Goal: Use online tool/utility: Utilize a website feature to perform a specific function

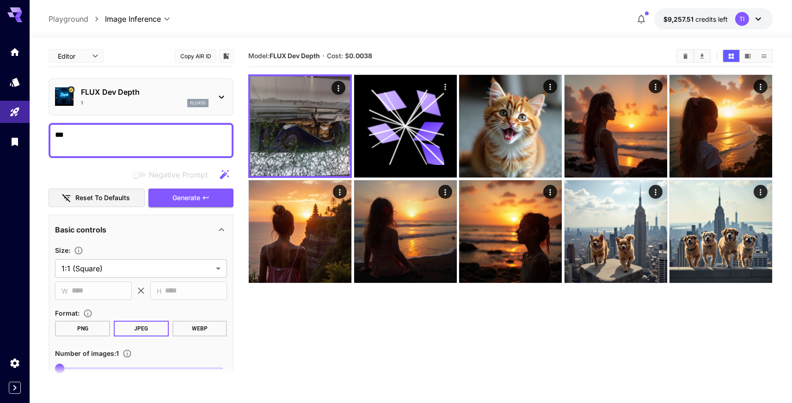
click at [138, 92] on p "FLUX Dev Depth" at bounding box center [145, 92] width 128 height 11
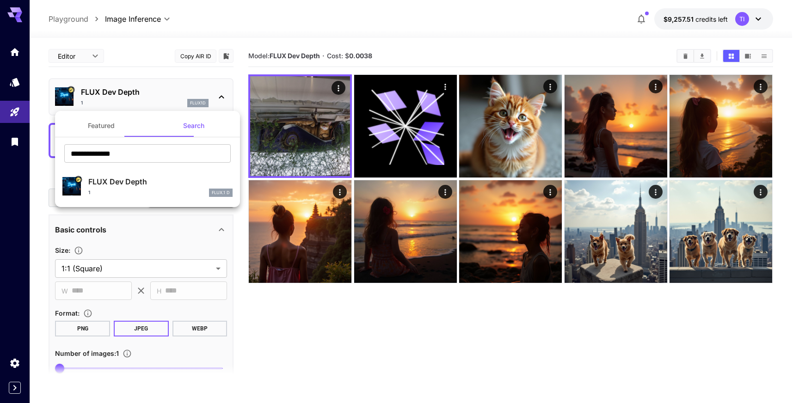
click at [142, 96] on div at bounding box center [399, 201] width 799 height 403
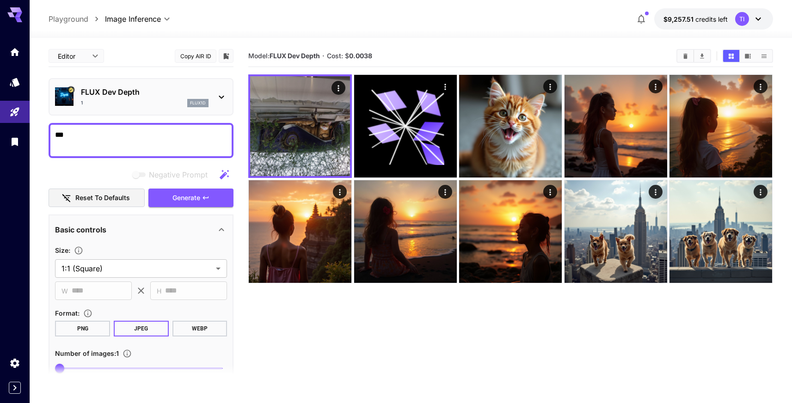
click at [142, 96] on p "FLUX Dev Depth" at bounding box center [145, 92] width 128 height 11
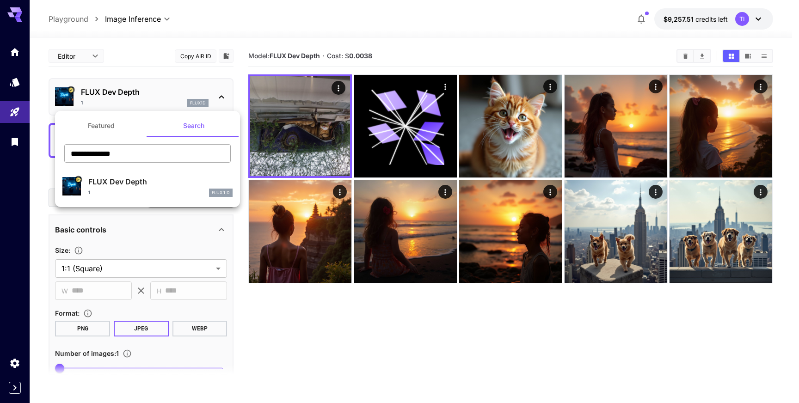
click at [142, 159] on input "**********" at bounding box center [147, 153] width 167 height 19
type input "****"
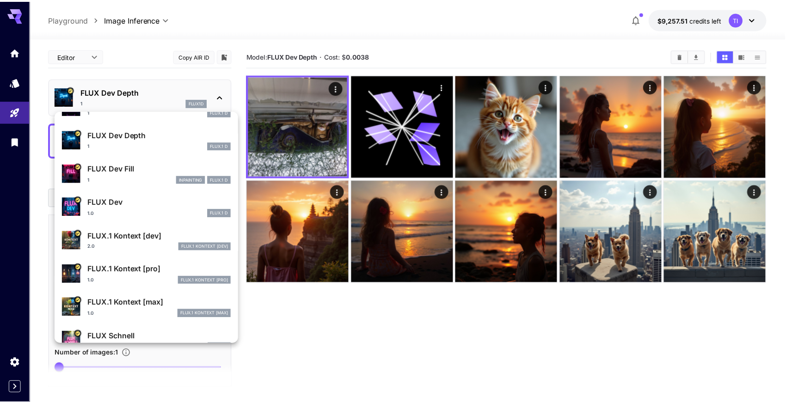
scroll to position [216, 0]
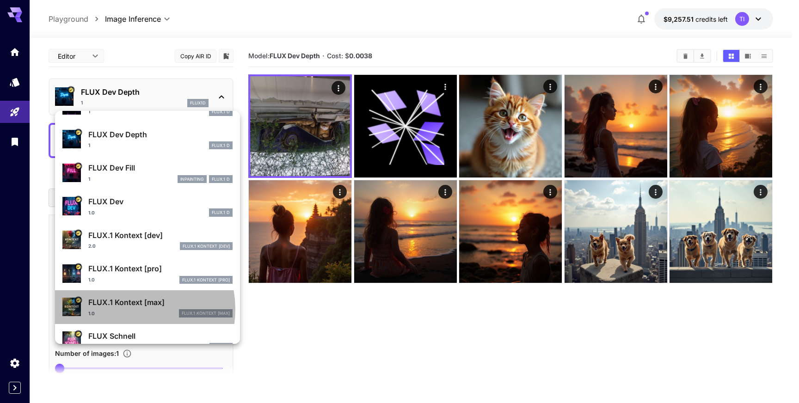
click at [127, 309] on div "1.0 FLUX.1 Kontext [max]" at bounding box center [160, 313] width 144 height 8
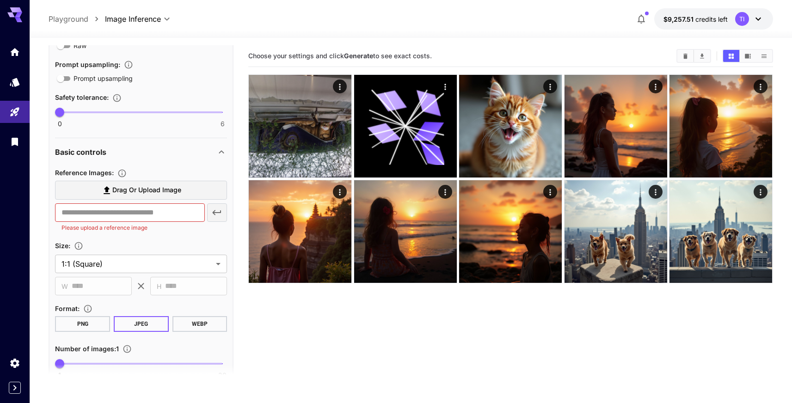
scroll to position [222, 0]
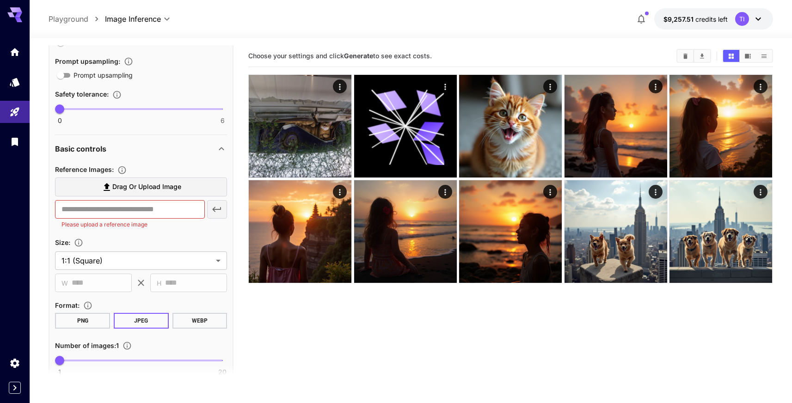
click at [148, 187] on span "Drag or upload image" at bounding box center [146, 187] width 69 height 12
click at [0, 0] on input "Drag or upload image" at bounding box center [0, 0] width 0 height 0
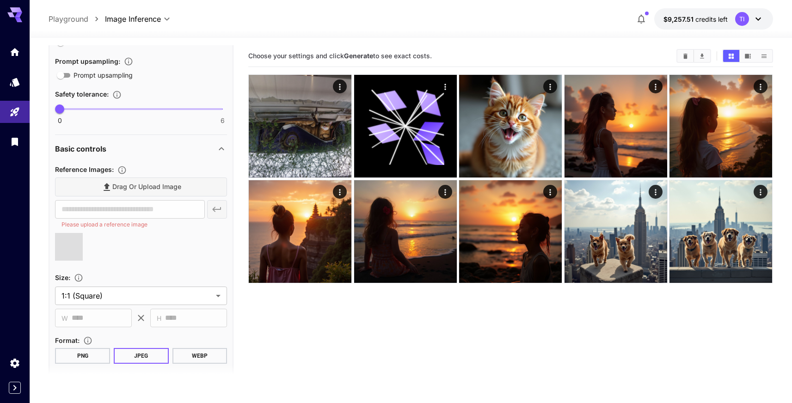
type input "**********"
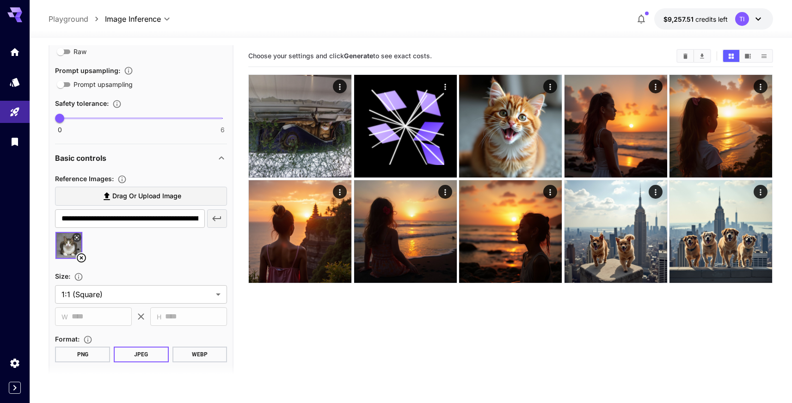
scroll to position [210, 0]
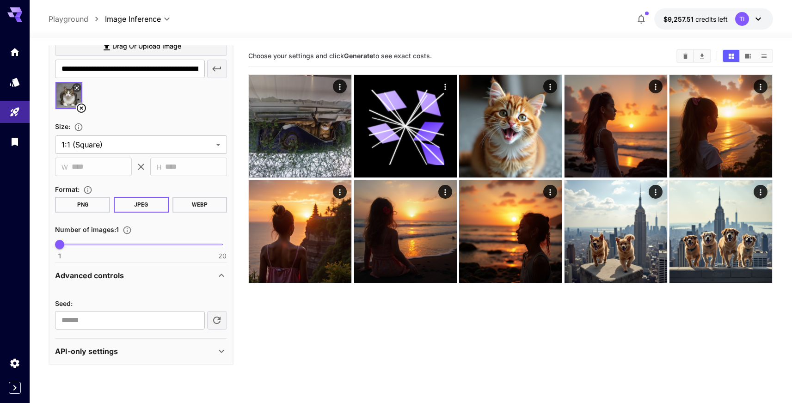
click at [147, 348] on div "API-only settings" at bounding box center [135, 351] width 161 height 11
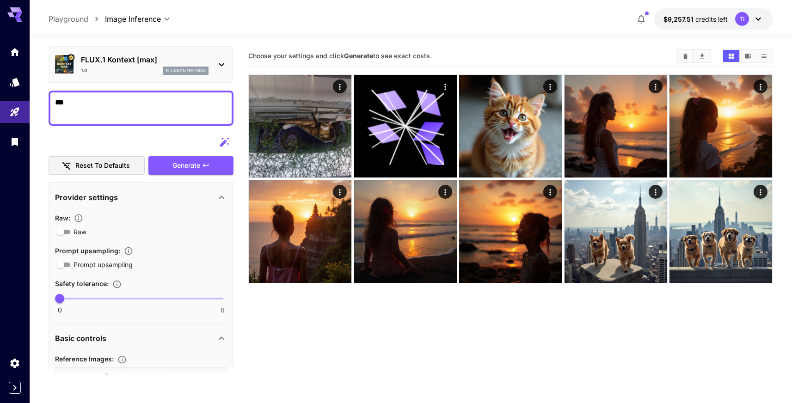
scroll to position [9, 0]
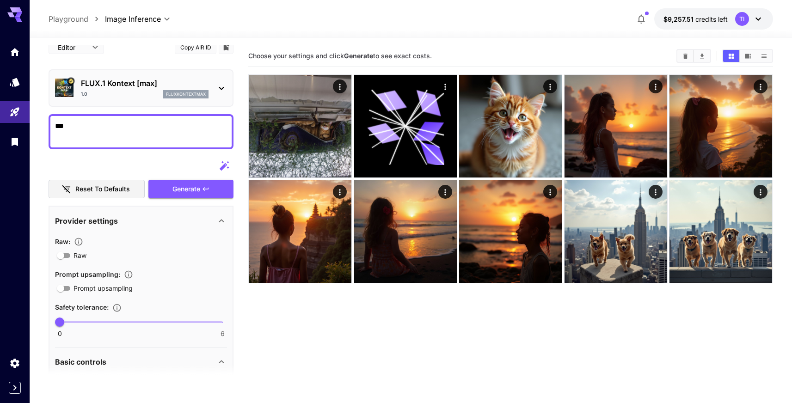
click at [124, 145] on div "***" at bounding box center [141, 131] width 185 height 35
click at [126, 132] on textarea "***" at bounding box center [141, 132] width 172 height 22
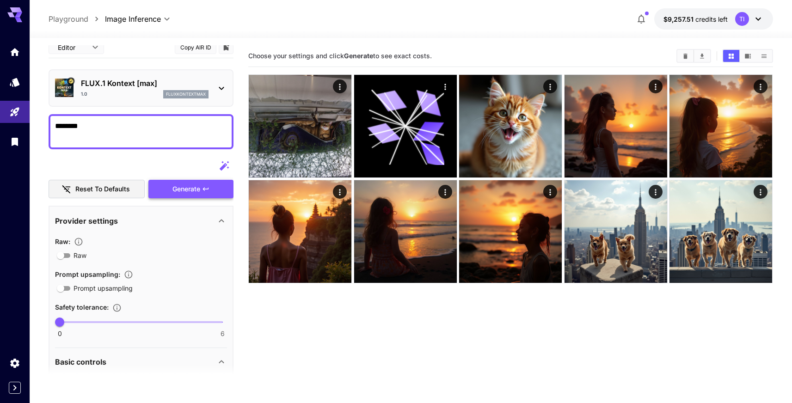
type textarea "********"
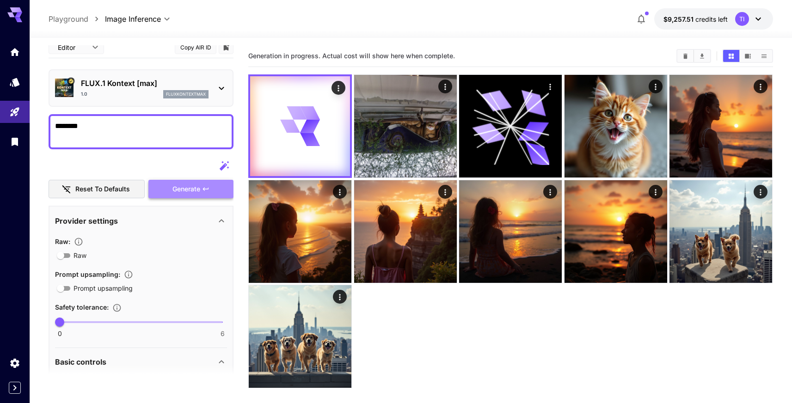
click at [222, 190] on button "Generate" at bounding box center [190, 189] width 85 height 19
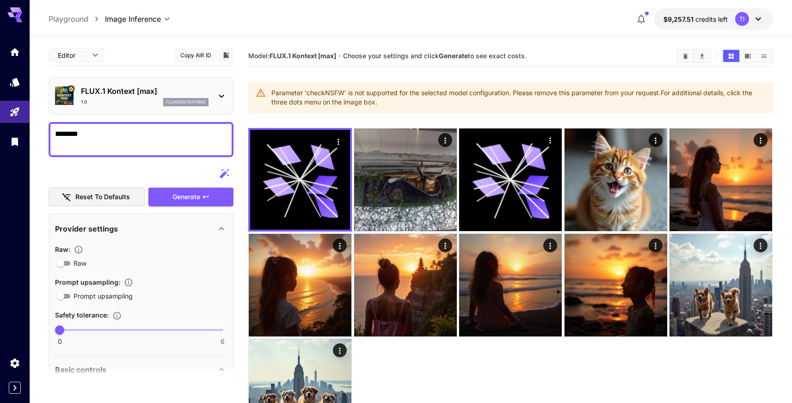
scroll to position [0, 0]
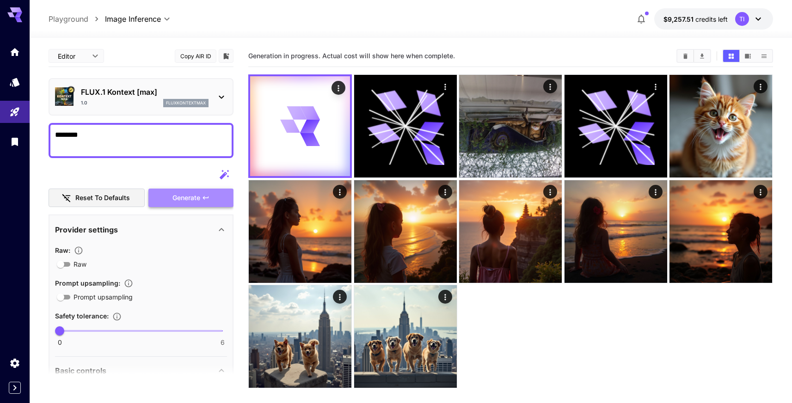
click at [192, 205] on button "Generate" at bounding box center [190, 198] width 85 height 19
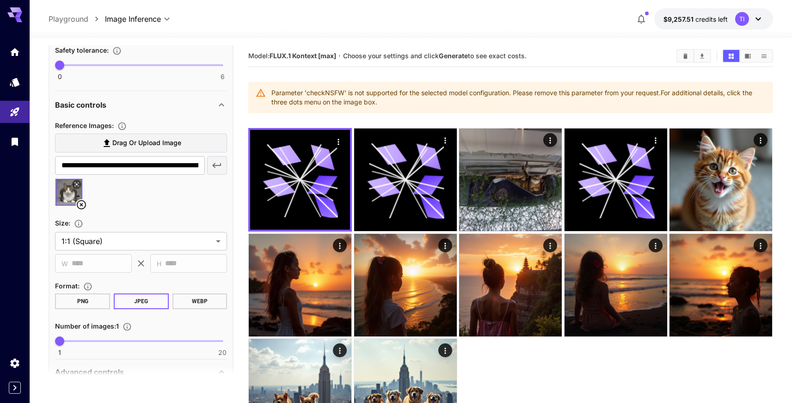
scroll to position [313, 0]
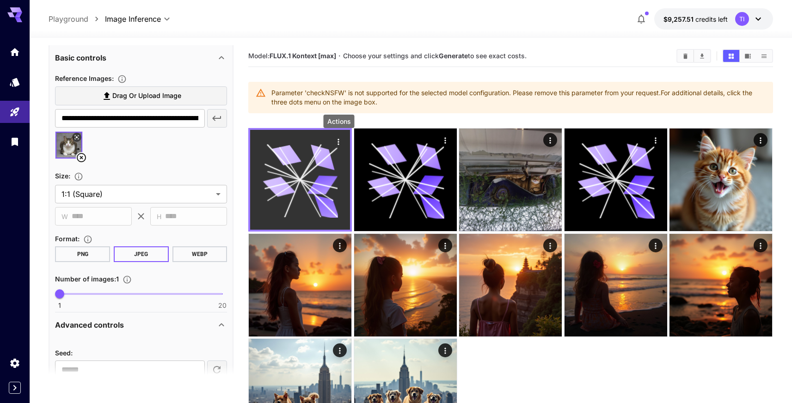
click at [341, 141] on icon "Actions" at bounding box center [338, 141] width 9 height 9
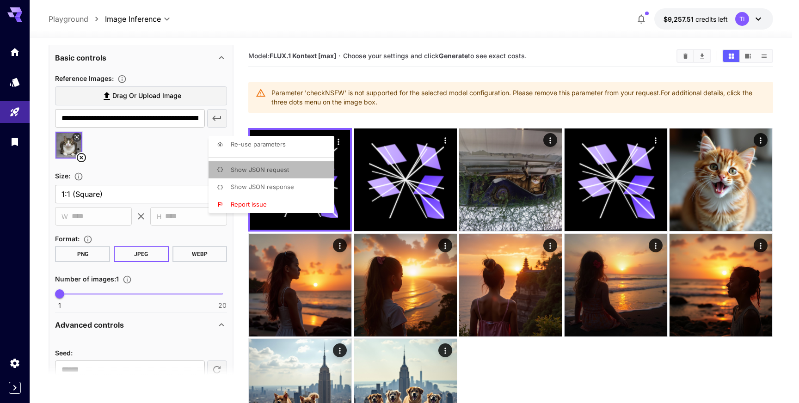
click at [312, 170] on li "Show JSON request" at bounding box center [274, 170] width 131 height 18
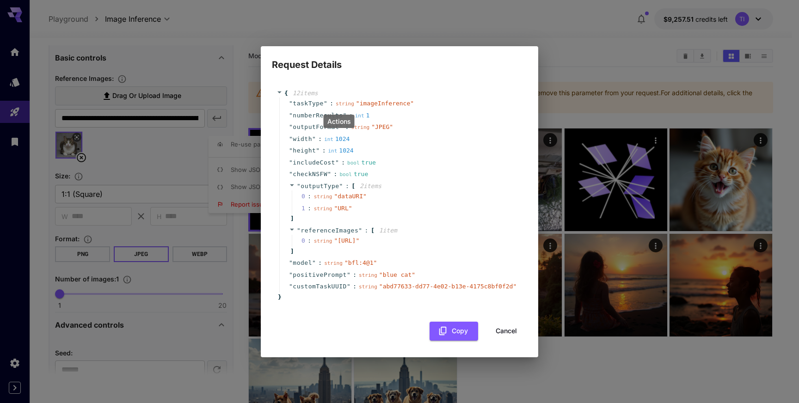
click at [513, 339] on button "Cancel" at bounding box center [507, 331] width 42 height 19
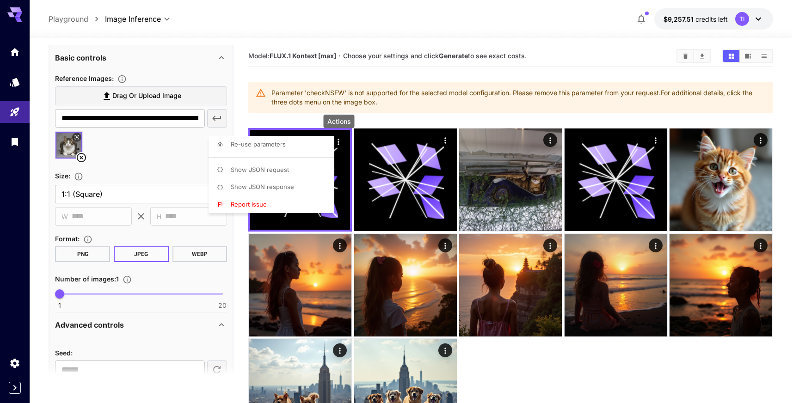
click at [161, 148] on div at bounding box center [399, 201] width 799 height 403
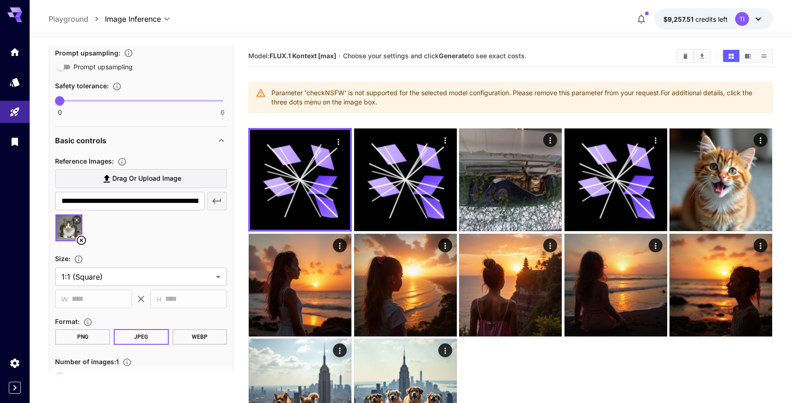
scroll to position [204, 0]
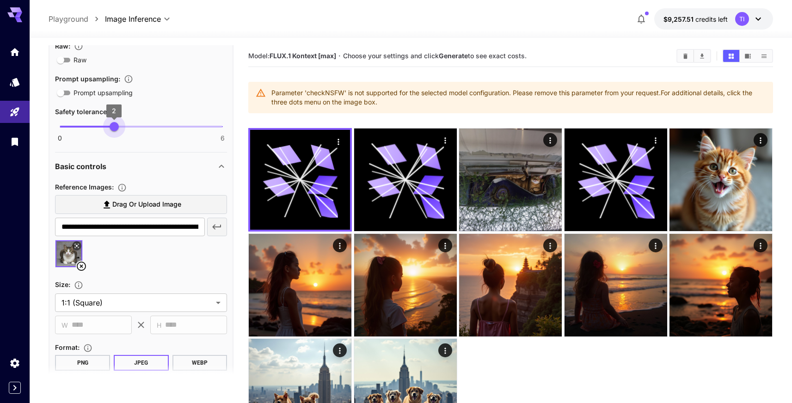
type input "*"
drag, startPoint x: 63, startPoint y: 131, endPoint x: 135, endPoint y: 133, distance: 71.7
click at [136, 131] on span "3" at bounding box center [140, 126] width 9 height 9
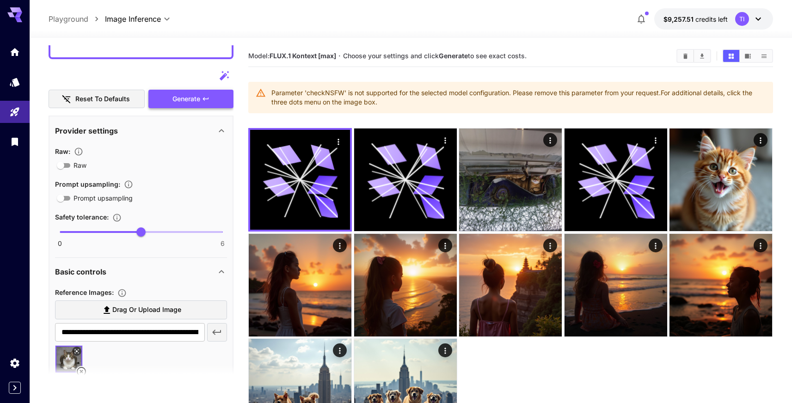
scroll to position [96, 0]
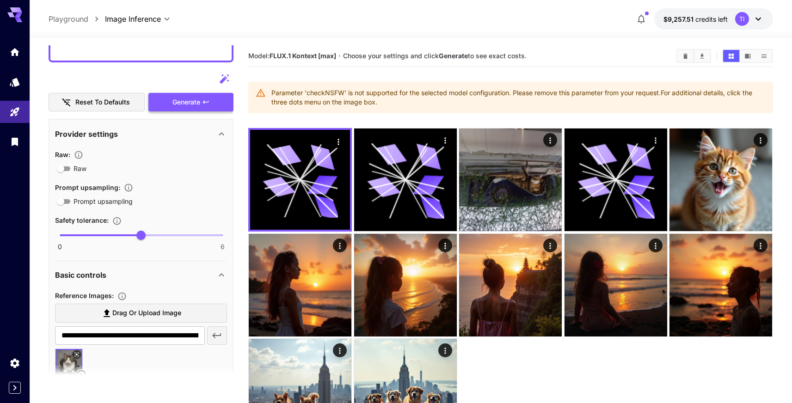
click at [176, 106] on span "Generate" at bounding box center [187, 103] width 28 height 12
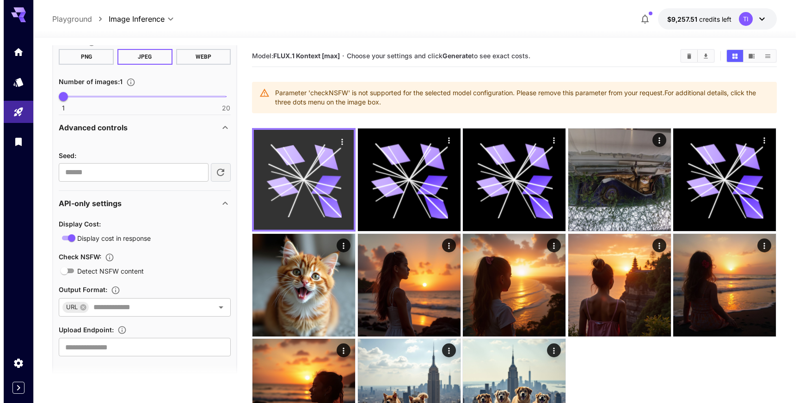
scroll to position [510, 0]
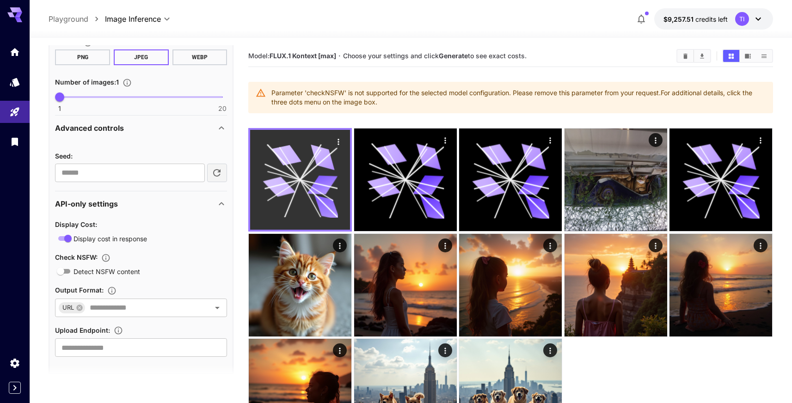
click at [336, 142] on icon "Actions" at bounding box center [338, 141] width 9 height 9
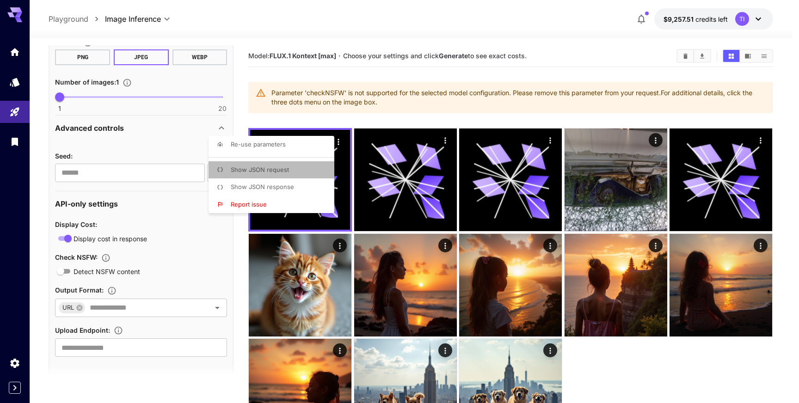
click at [303, 174] on li "Show JSON request" at bounding box center [274, 170] width 131 height 18
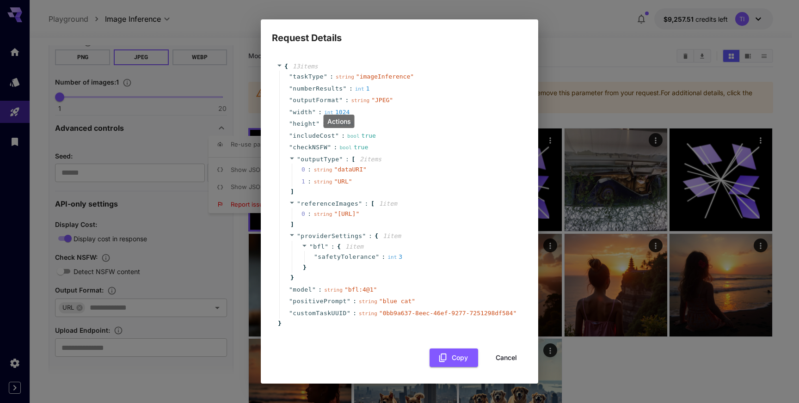
scroll to position [0, 0]
click at [427, 142] on div "" checkNSFW " : bool true" at bounding box center [400, 148] width 243 height 12
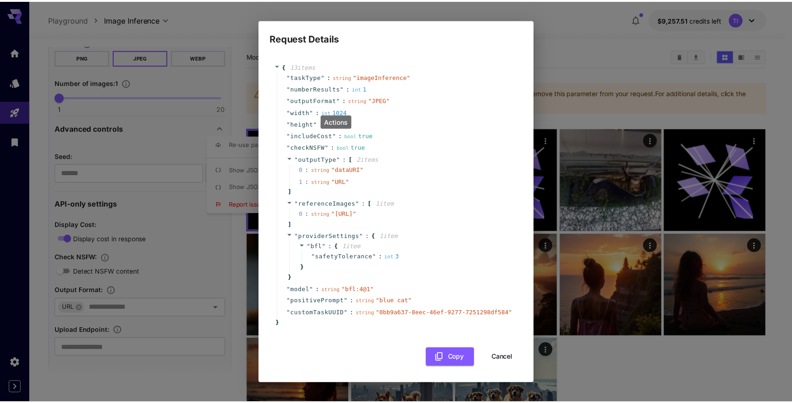
scroll to position [18, 0]
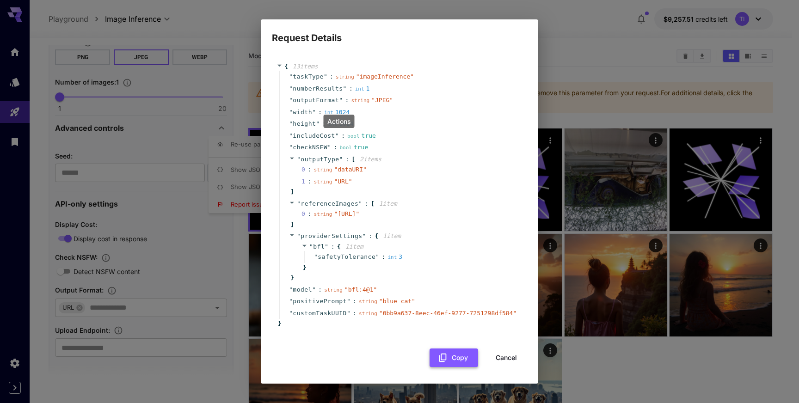
click at [438, 358] on icon "button" at bounding box center [443, 358] width 10 height 10
click at [501, 360] on button "Cancel" at bounding box center [507, 358] width 42 height 19
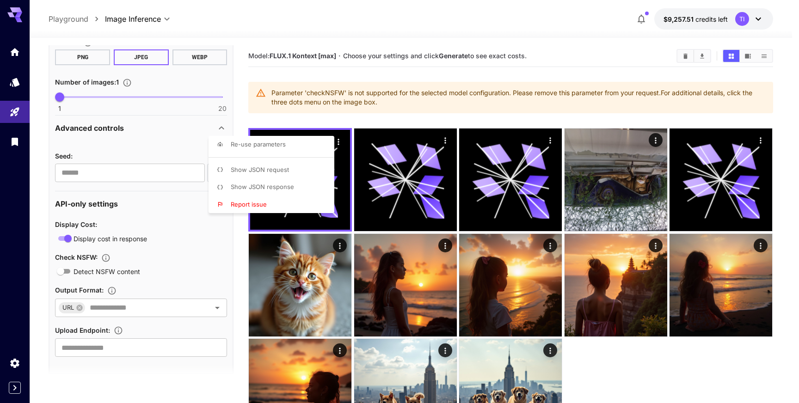
click at [149, 105] on div at bounding box center [399, 201] width 799 height 403
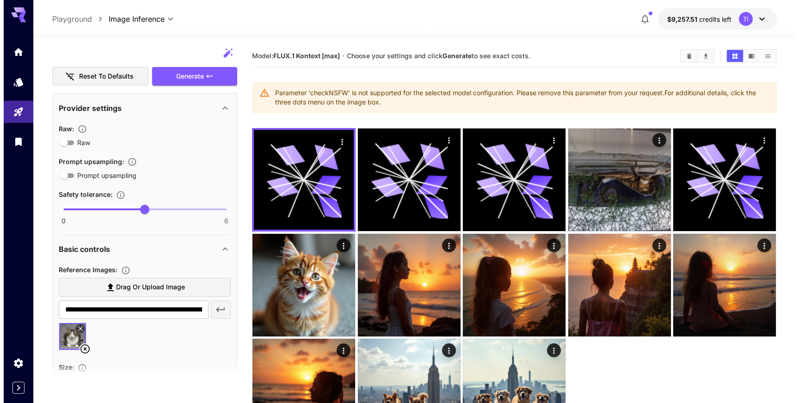
scroll to position [0, 0]
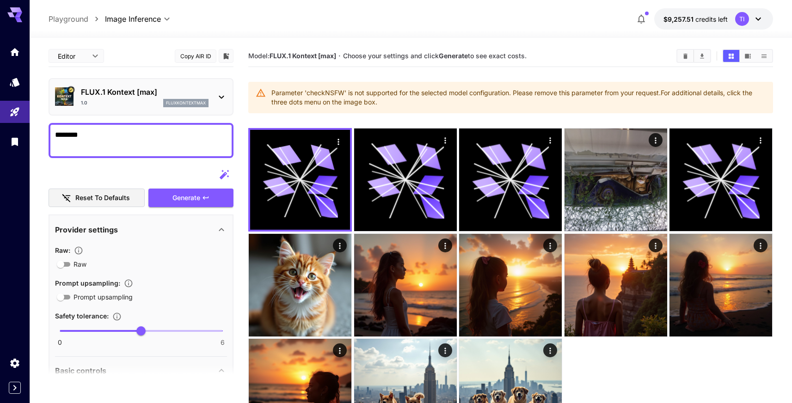
click at [140, 86] on div "FLUX.1 Kontext [max] 1.0 fluxkontextmax" at bounding box center [141, 97] width 172 height 28
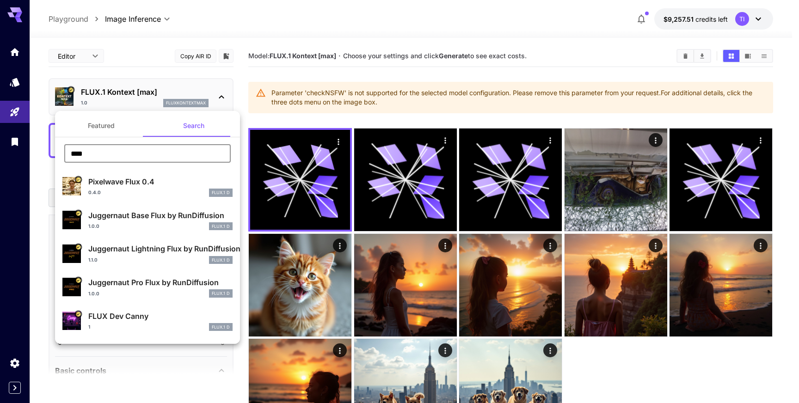
click at [141, 146] on input "****" at bounding box center [147, 153] width 167 height 19
click at [123, 152] on input "****" at bounding box center [147, 153] width 167 height 19
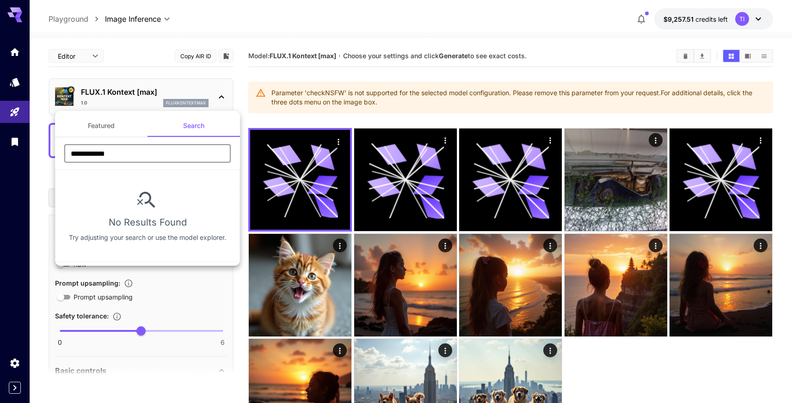
click at [129, 158] on input "**********" at bounding box center [147, 153] width 167 height 19
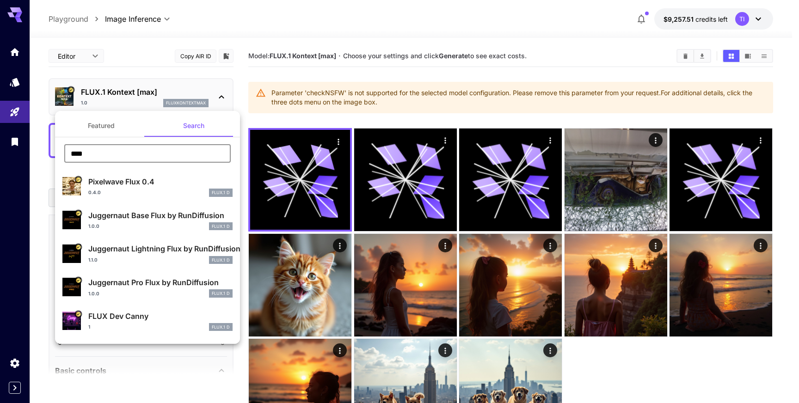
type input "****"
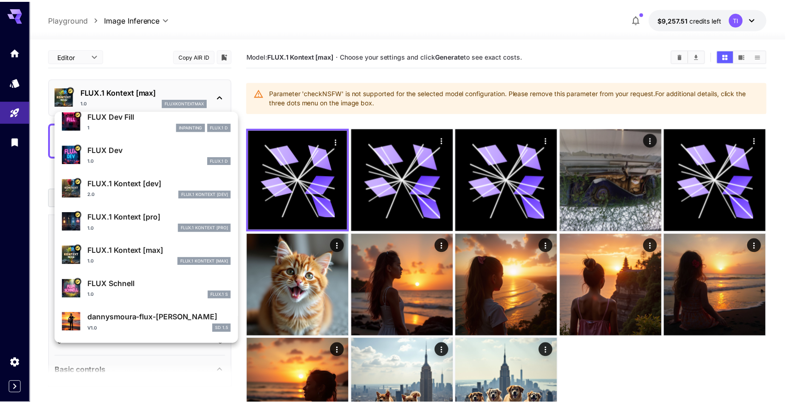
scroll to position [272, 0]
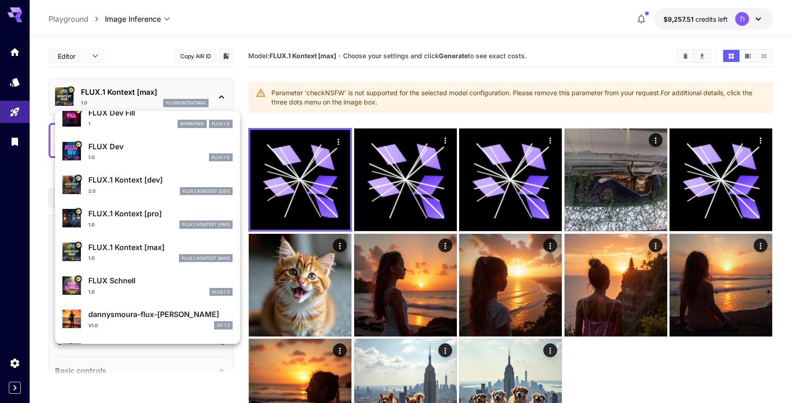
click at [135, 214] on p "FLUX.1 Kontext [pro]" at bounding box center [160, 213] width 144 height 11
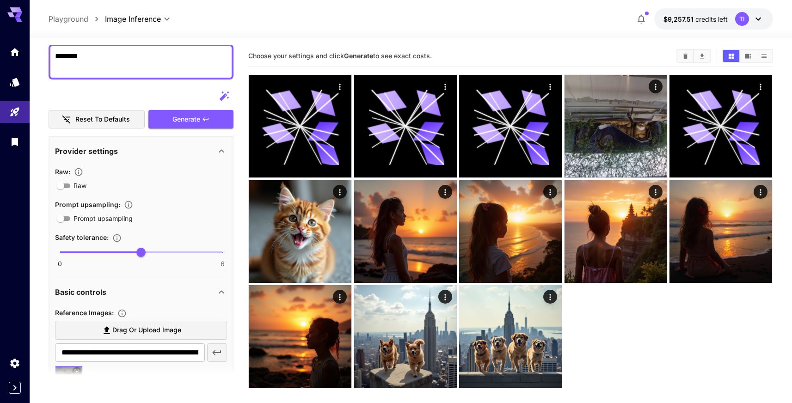
scroll to position [59, 0]
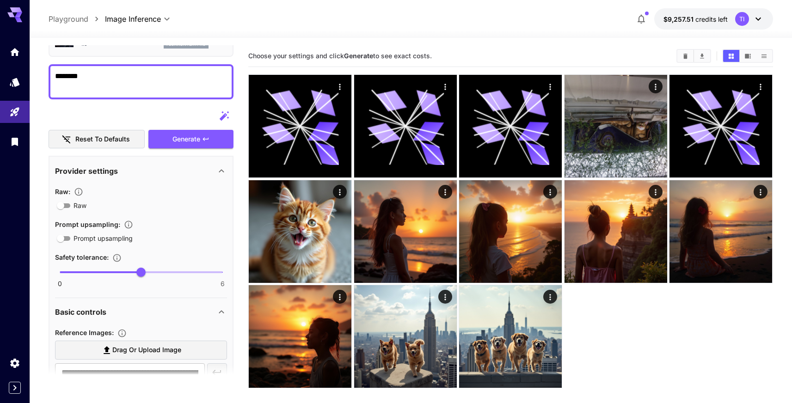
click at [190, 129] on div "Reset to defaults Generate" at bounding box center [141, 128] width 185 height 42
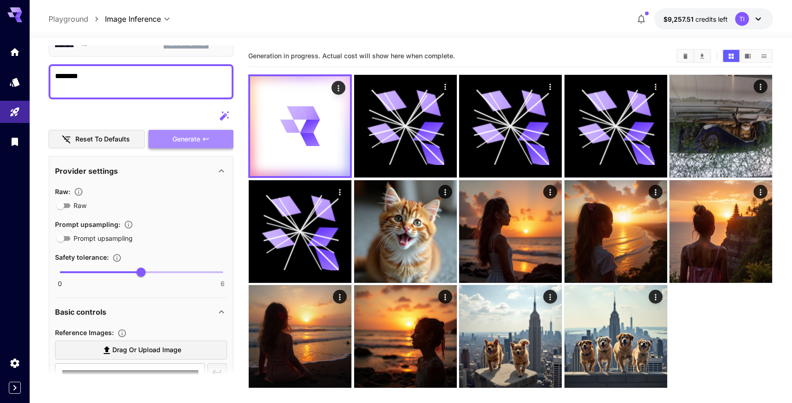
click at [187, 132] on button "Generate" at bounding box center [190, 139] width 85 height 19
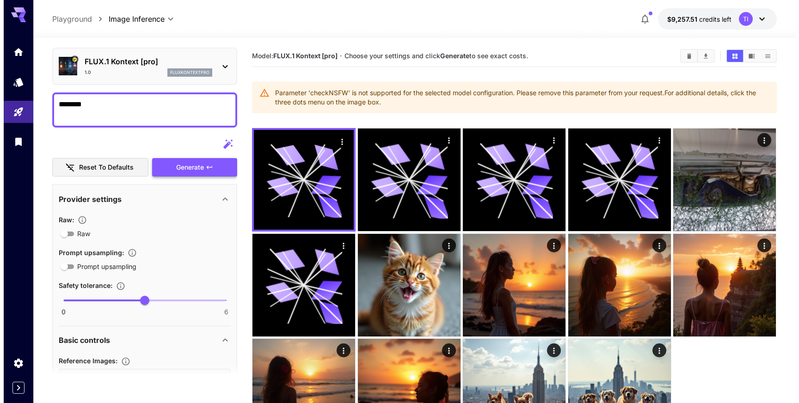
scroll to position [0, 0]
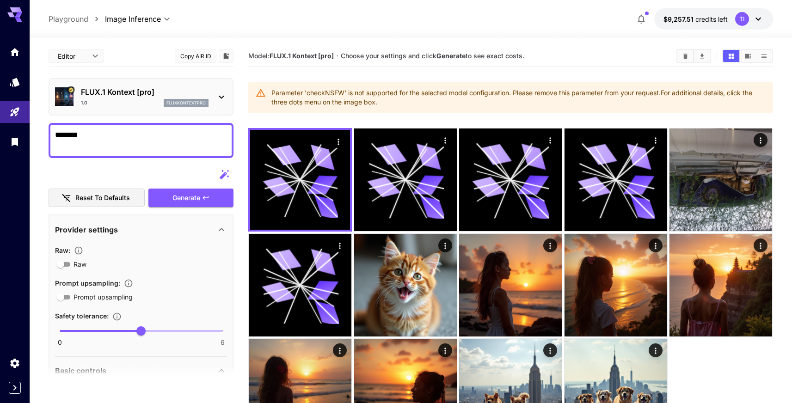
click at [162, 102] on div "1.0 fluxkontextpro" at bounding box center [145, 103] width 128 height 8
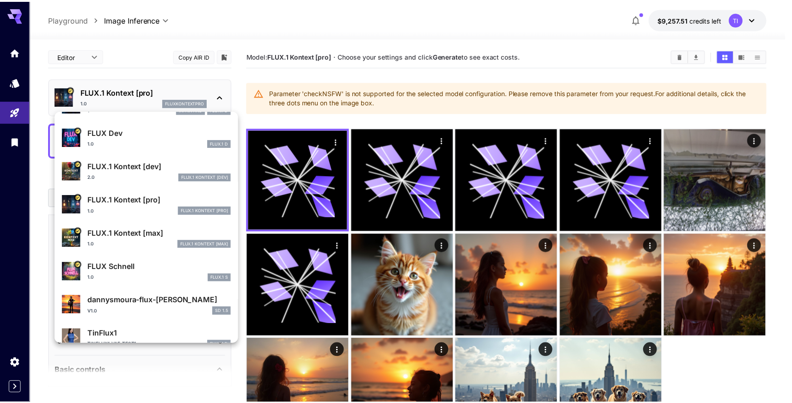
scroll to position [270, 0]
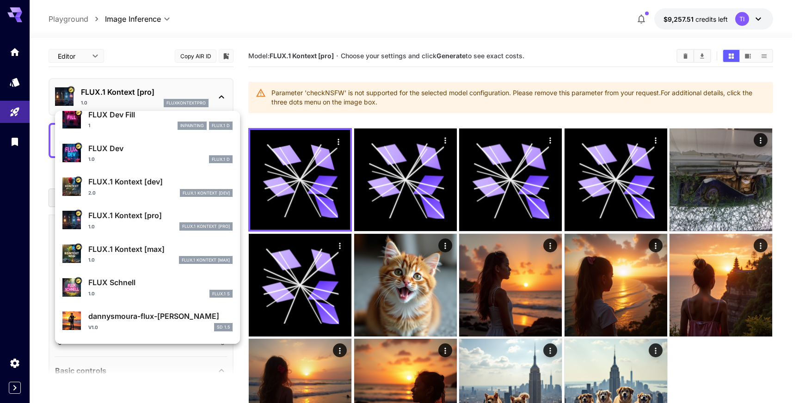
click at [149, 190] on div "2.0 FLUX.1 Kontext [dev]" at bounding box center [160, 193] width 144 height 8
type input "****"
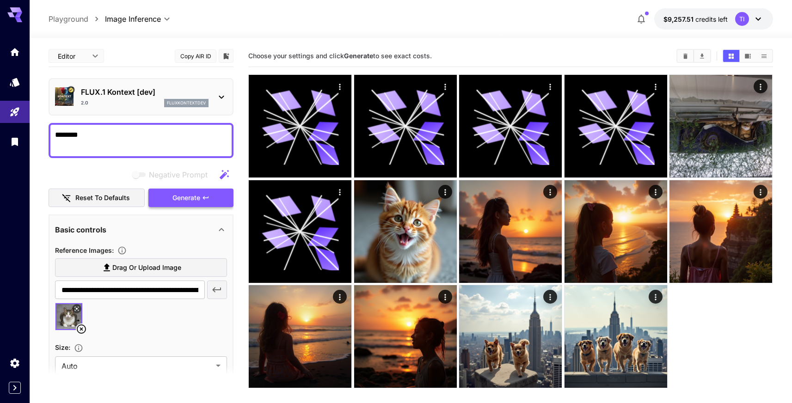
click at [176, 207] on button "Generate" at bounding box center [190, 198] width 85 height 19
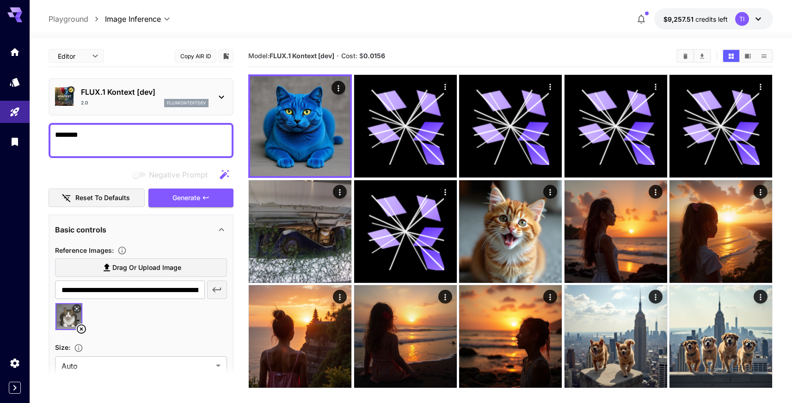
click at [149, 111] on div "FLUX.1 Kontext [dev] 2.0 fluxkontextdev" at bounding box center [141, 96] width 185 height 37
click at [148, 103] on div "2.0 fluxkontextdev" at bounding box center [145, 103] width 128 height 8
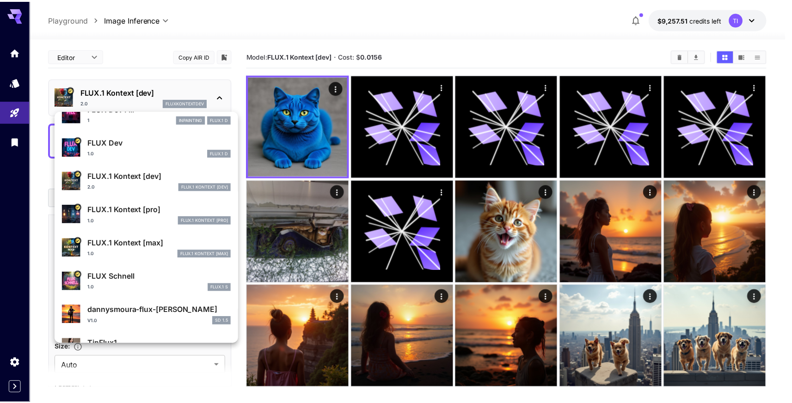
scroll to position [268, 0]
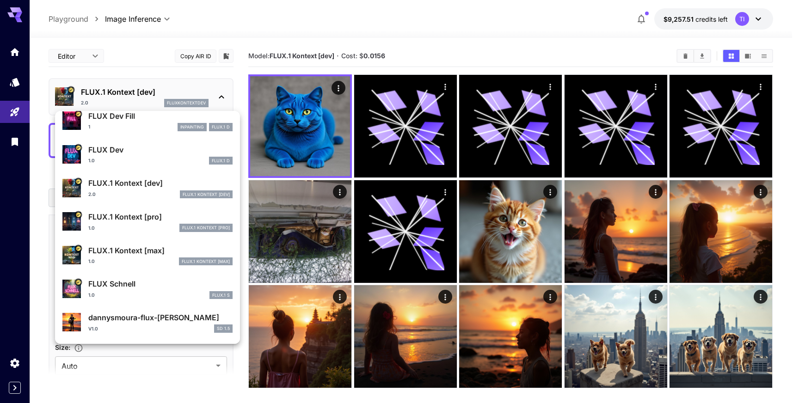
click at [162, 377] on div at bounding box center [399, 201] width 799 height 403
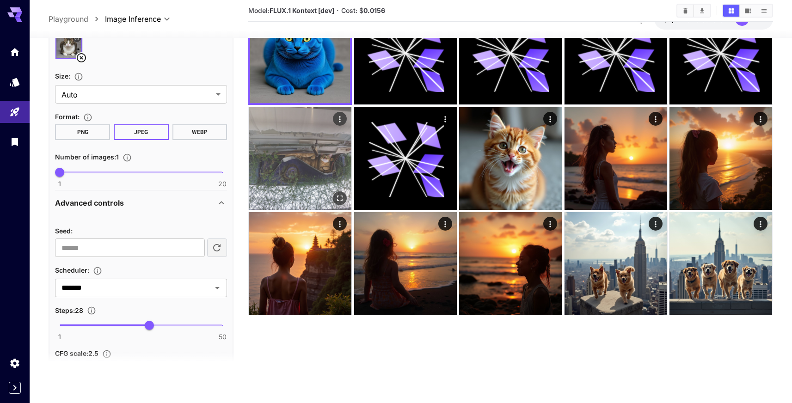
scroll to position [0, 0]
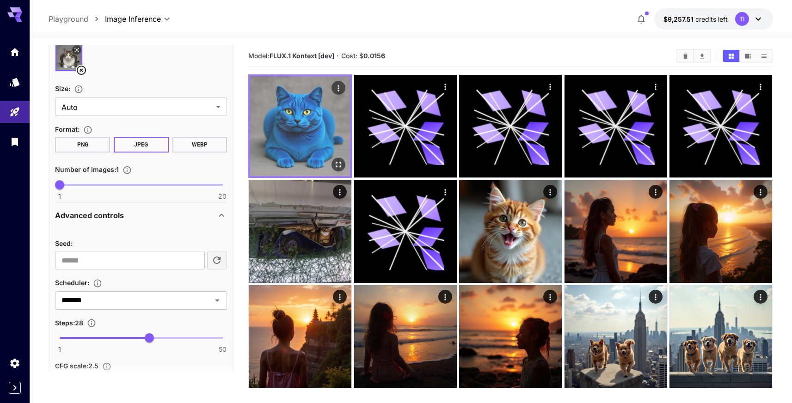
click at [342, 87] on icon "Actions" at bounding box center [338, 88] width 9 height 9
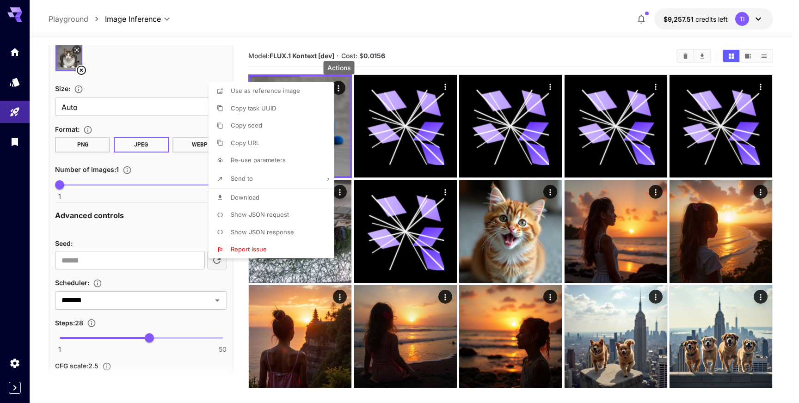
click at [275, 234] on span "Show JSON response" at bounding box center [262, 232] width 63 height 7
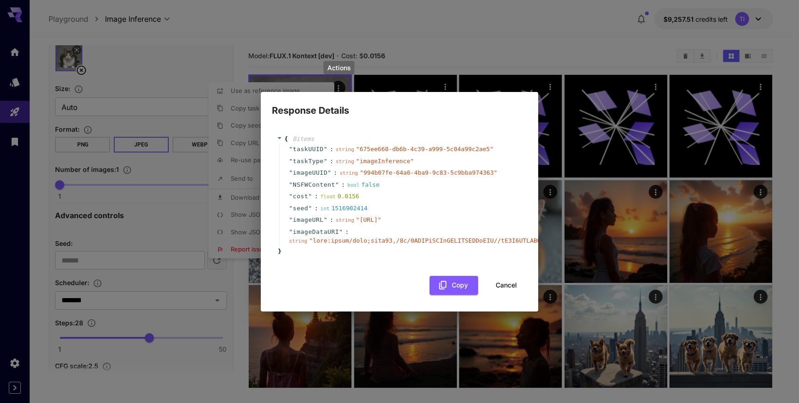
click at [507, 285] on button "Cancel" at bounding box center [507, 285] width 42 height 19
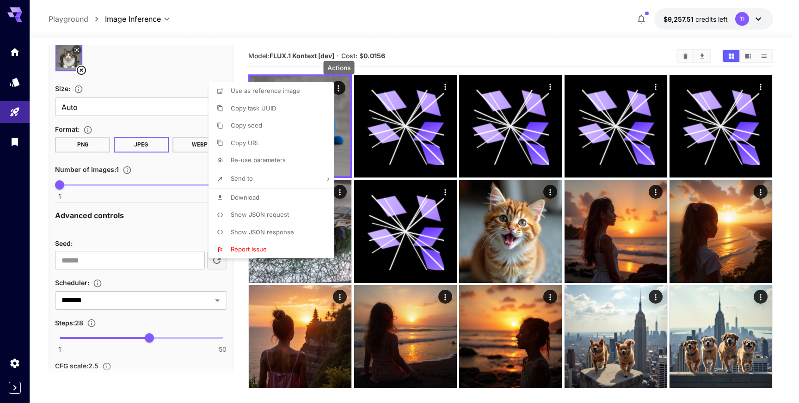
click at [266, 218] on span "Show JSON request" at bounding box center [260, 214] width 58 height 7
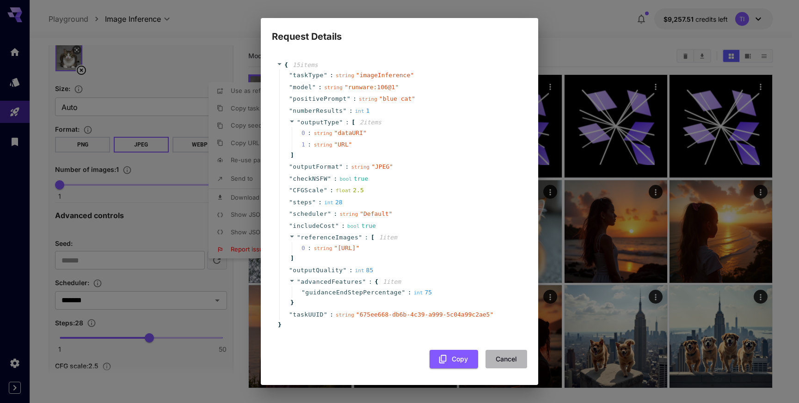
click at [496, 369] on button "Cancel" at bounding box center [507, 359] width 42 height 19
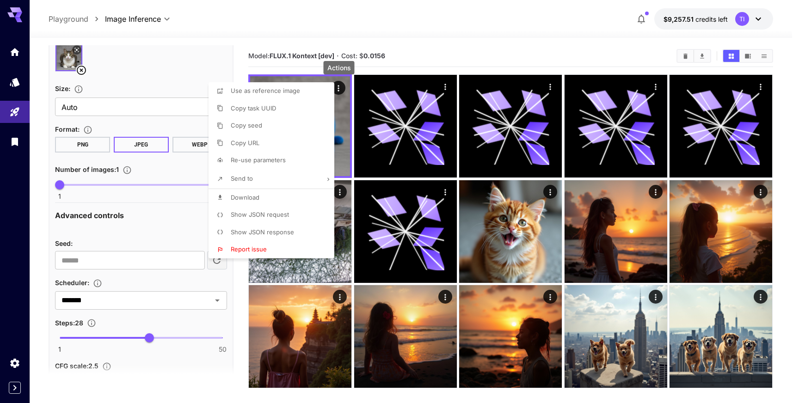
click at [155, 231] on div at bounding box center [399, 201] width 799 height 403
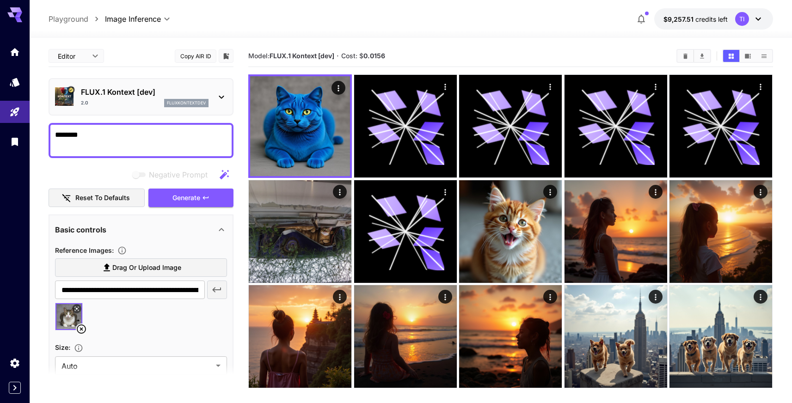
click at [159, 93] on p "FLUX.1 Kontext [dev]" at bounding box center [145, 92] width 128 height 11
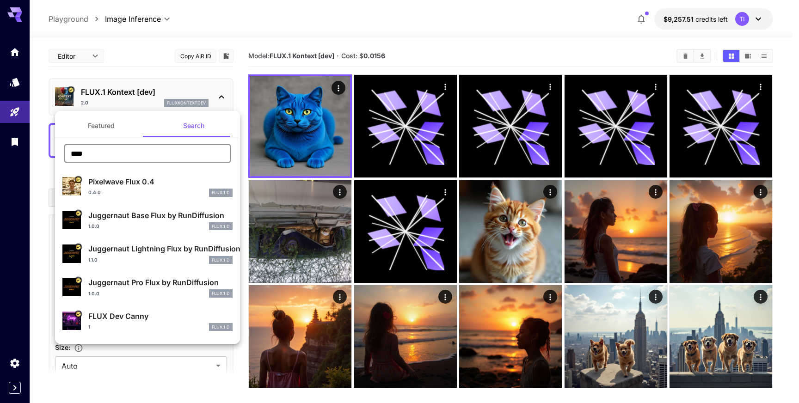
click at [124, 145] on input "****" at bounding box center [147, 153] width 167 height 19
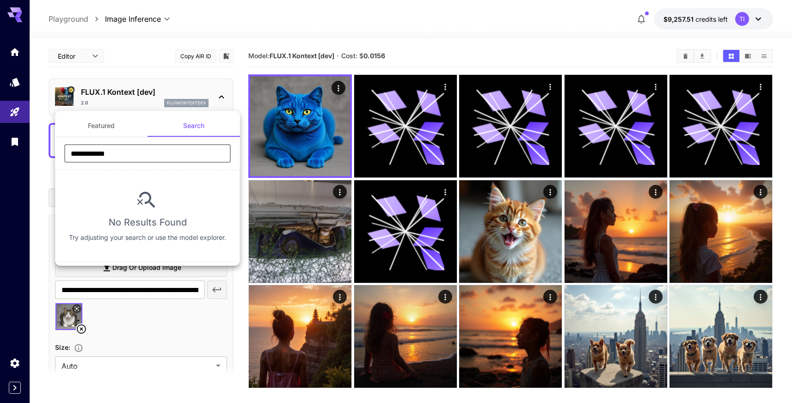
click at [103, 151] on input "**********" at bounding box center [147, 153] width 167 height 19
type input "****"
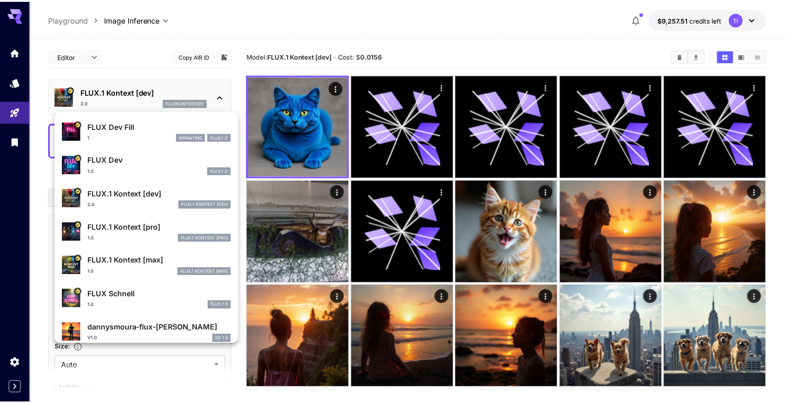
scroll to position [259, 0]
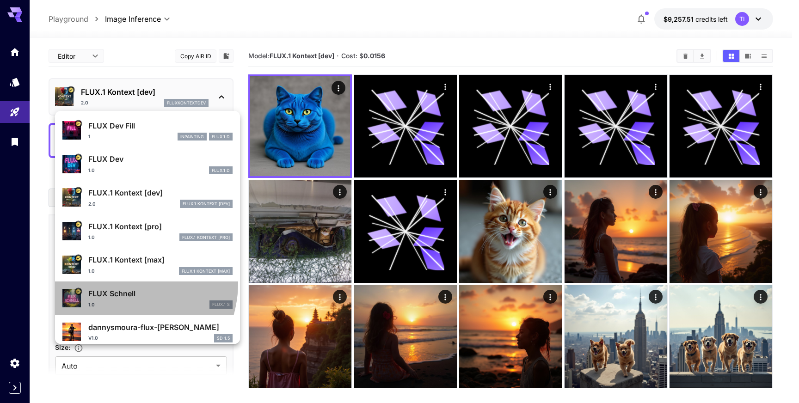
click at [118, 283] on li "FLUX [PERSON_NAME] 1.0 FLUX.1 S" at bounding box center [147, 299] width 185 height 34
type input "**********"
type input "*"
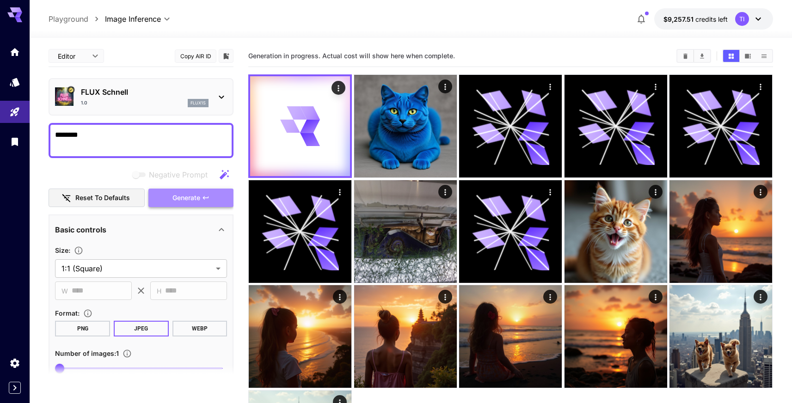
click at [160, 204] on button "Generate" at bounding box center [190, 198] width 85 height 19
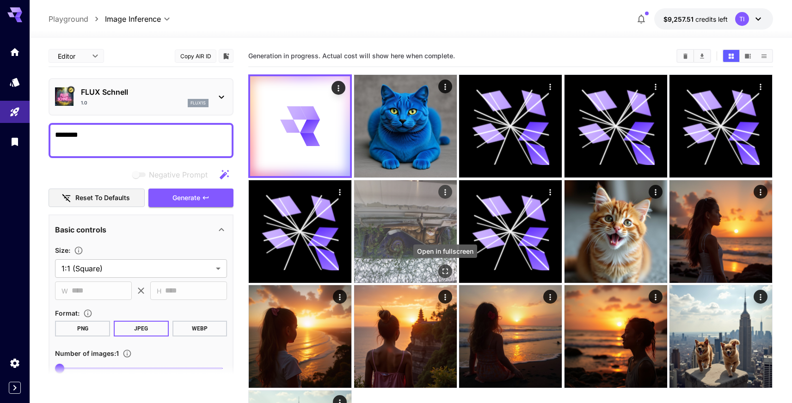
click at [445, 267] on icon "Open in fullscreen" at bounding box center [445, 271] width 9 height 9
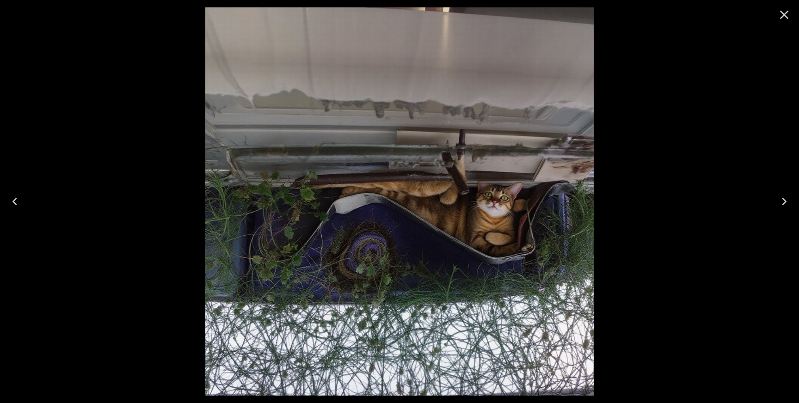
click at [776, 12] on button "Close" at bounding box center [784, 15] width 22 height 22
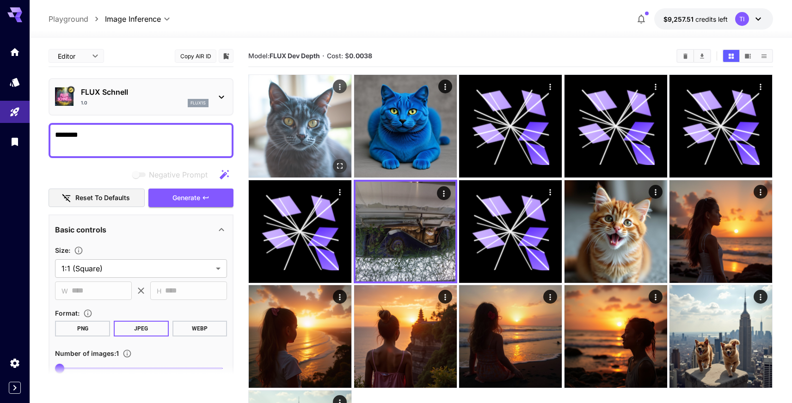
click at [332, 118] on img at bounding box center [300, 126] width 103 height 103
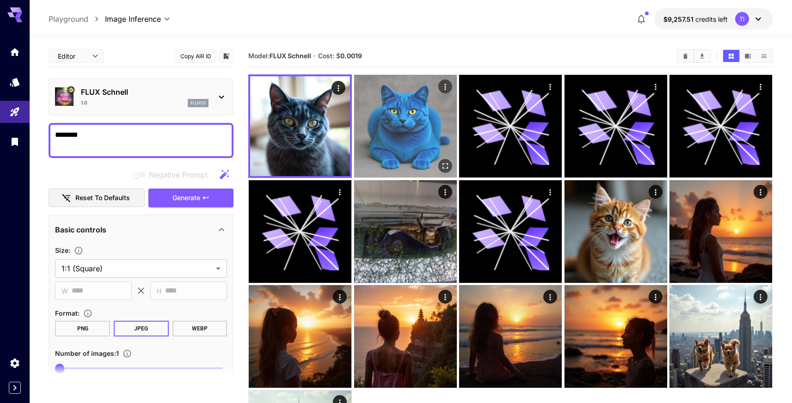
click at [362, 124] on img at bounding box center [405, 126] width 103 height 103
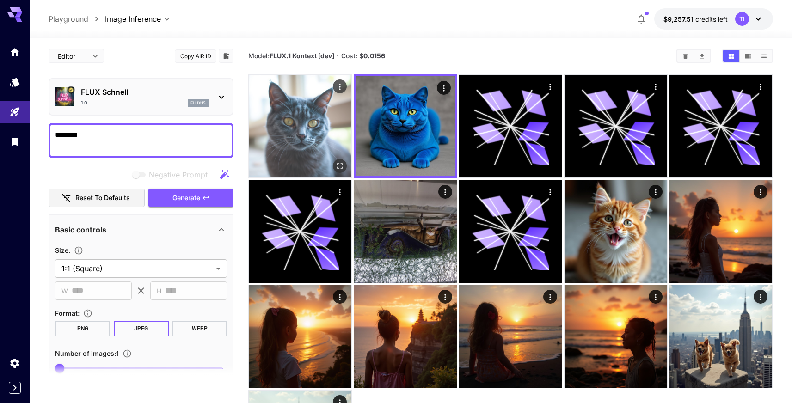
click at [313, 120] on img at bounding box center [300, 126] width 103 height 103
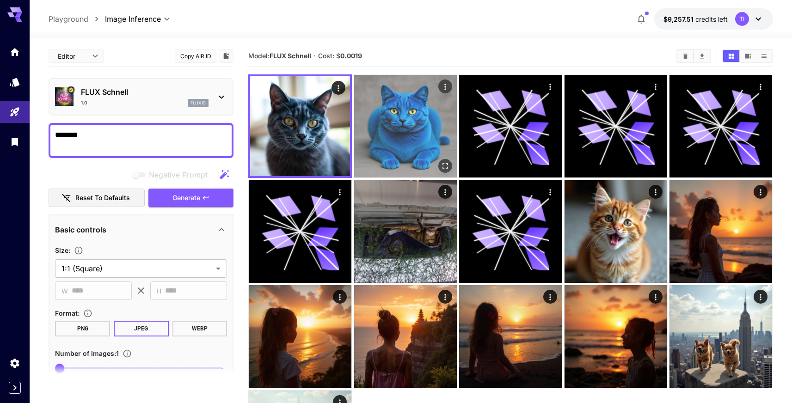
click at [391, 120] on img at bounding box center [405, 126] width 103 height 103
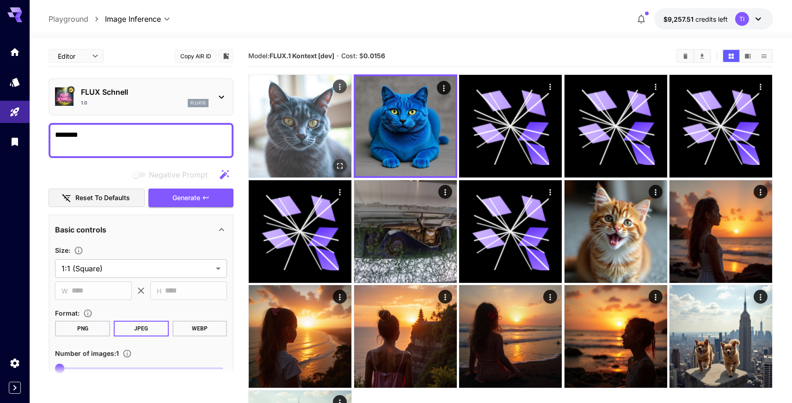
click at [328, 118] on img at bounding box center [300, 126] width 103 height 103
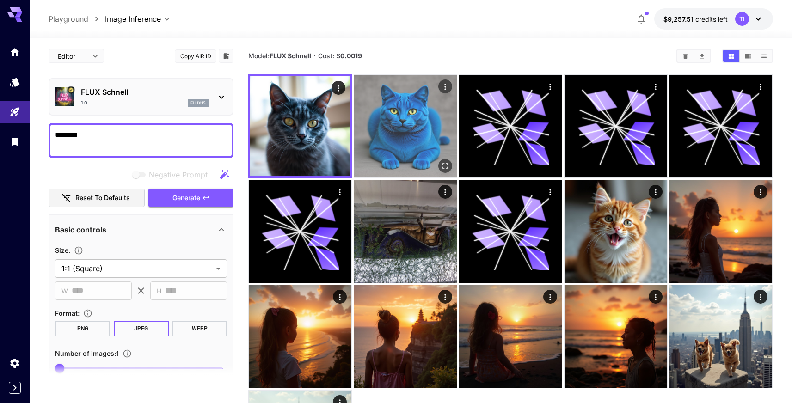
click at [416, 131] on img at bounding box center [405, 126] width 103 height 103
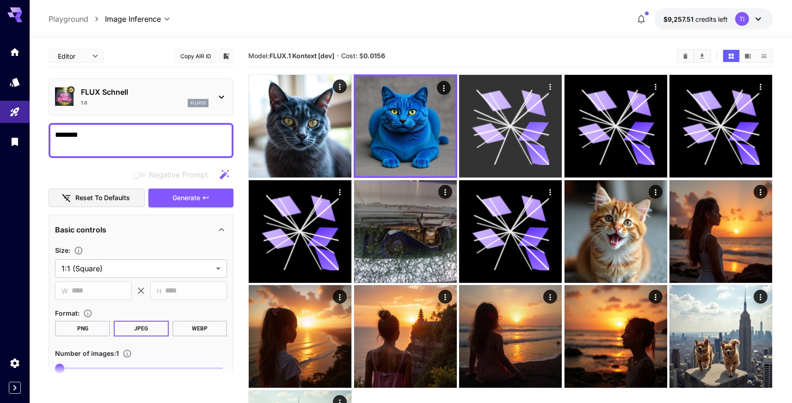
click at [525, 147] on icon at bounding box center [510, 126] width 77 height 77
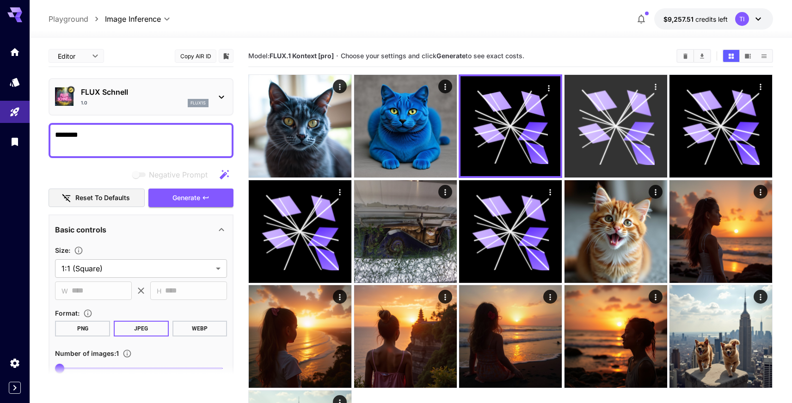
click at [582, 133] on icon at bounding box center [616, 126] width 77 height 77
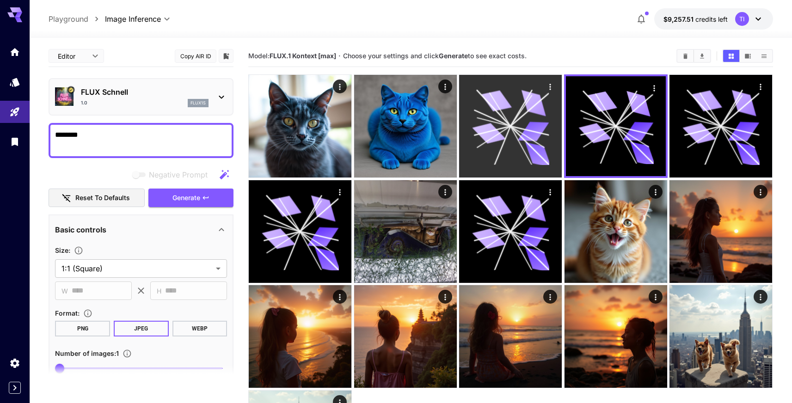
click at [536, 132] on icon at bounding box center [530, 130] width 39 height 9
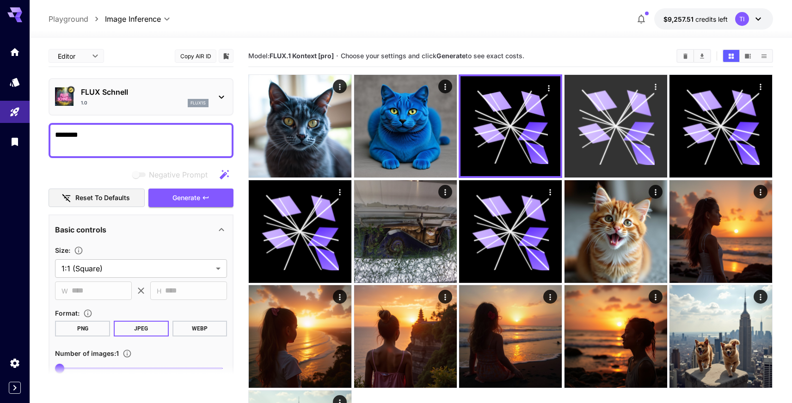
click at [606, 120] on icon at bounding box center [616, 126] width 77 height 77
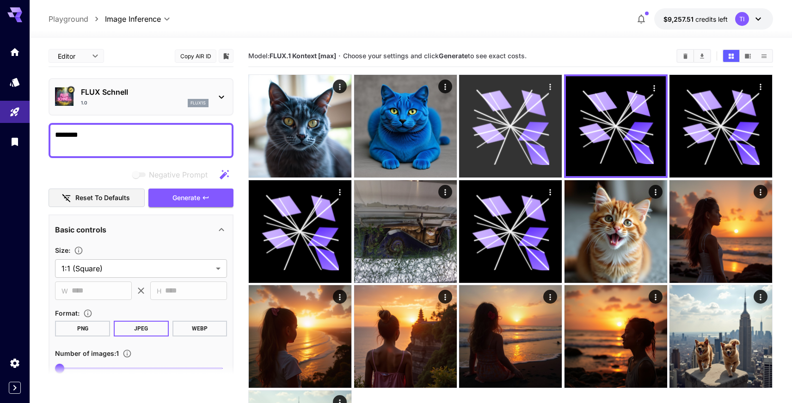
click at [553, 117] on div at bounding box center [510, 126] width 103 height 103
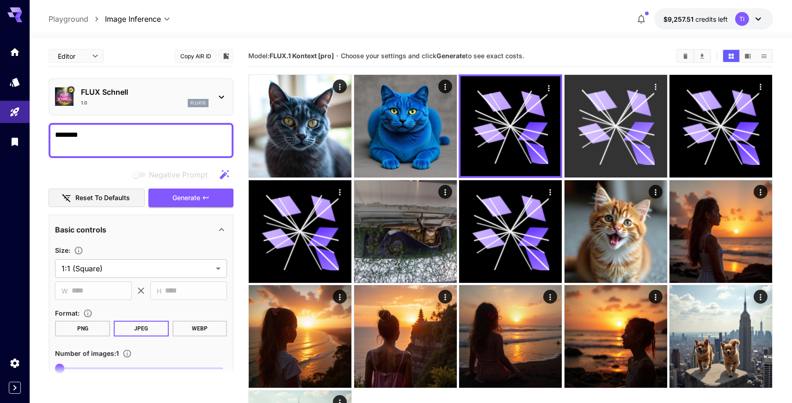
click at [617, 117] on icon at bounding box center [616, 126] width 77 height 77
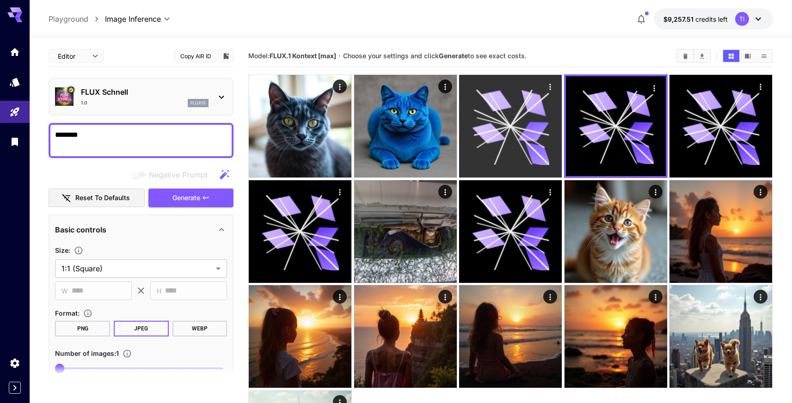
click at [562, 117] on div at bounding box center [510, 126] width 103 height 103
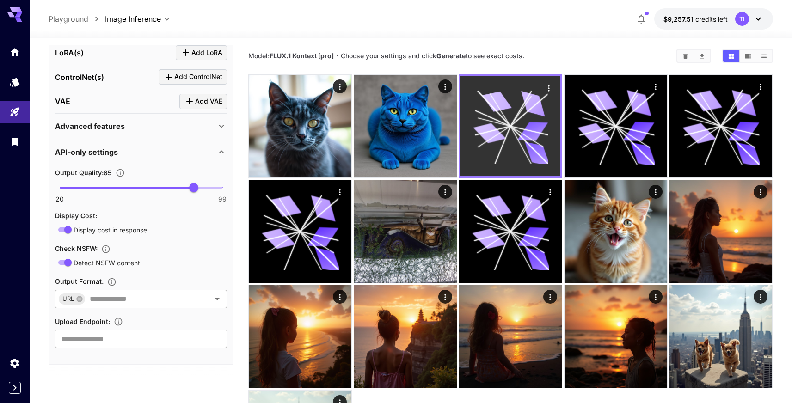
click at [535, 97] on icon at bounding box center [534, 103] width 30 height 25
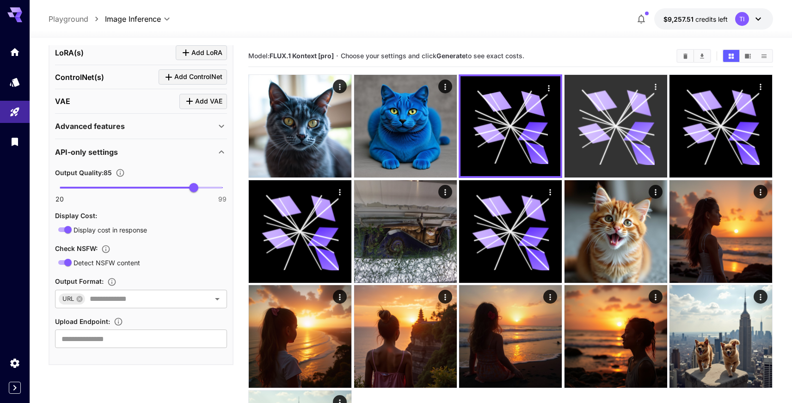
click at [631, 135] on icon at bounding box center [633, 137] width 34 height 22
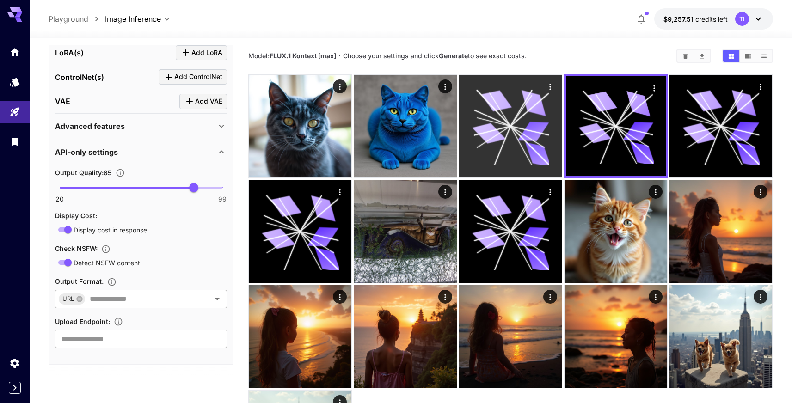
click at [535, 148] on icon at bounding box center [539, 154] width 30 height 25
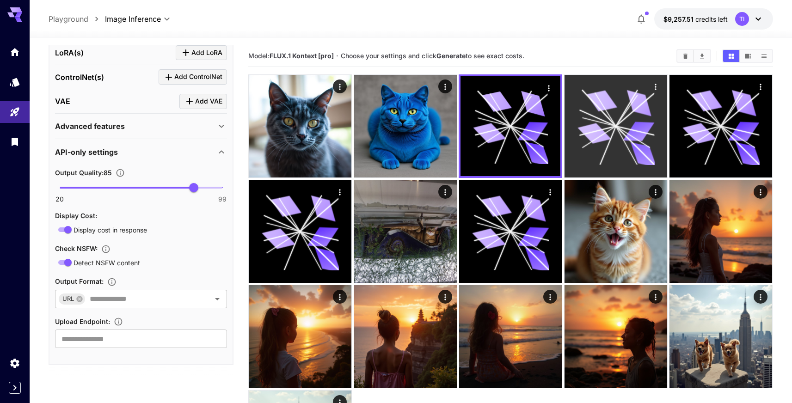
click at [633, 157] on icon at bounding box center [627, 145] width 22 height 39
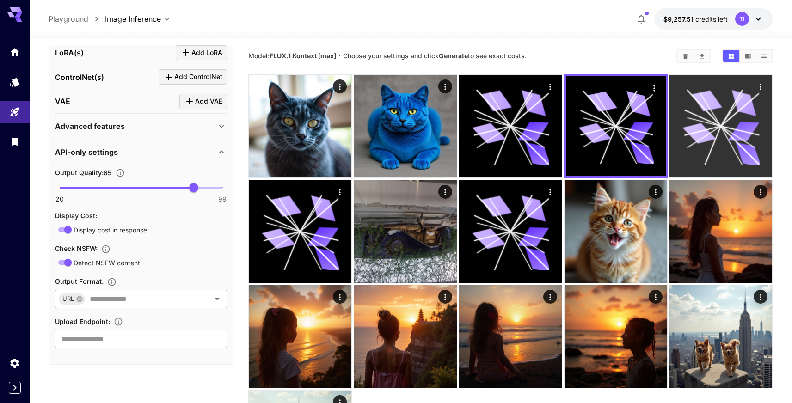
click at [716, 162] on icon at bounding box center [721, 126] width 77 height 77
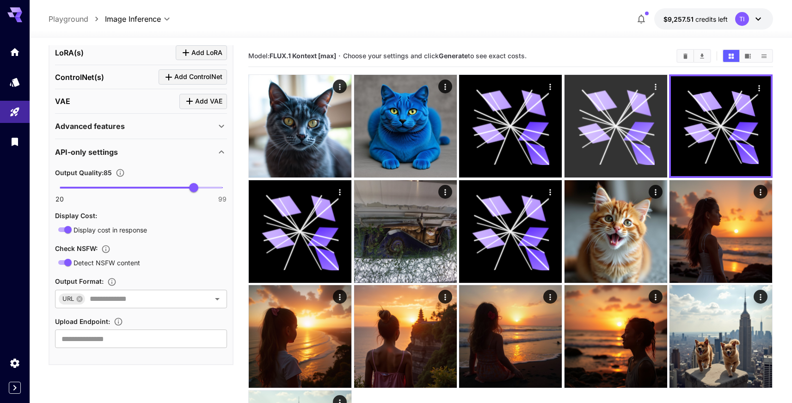
click at [584, 152] on icon at bounding box center [616, 126] width 77 height 77
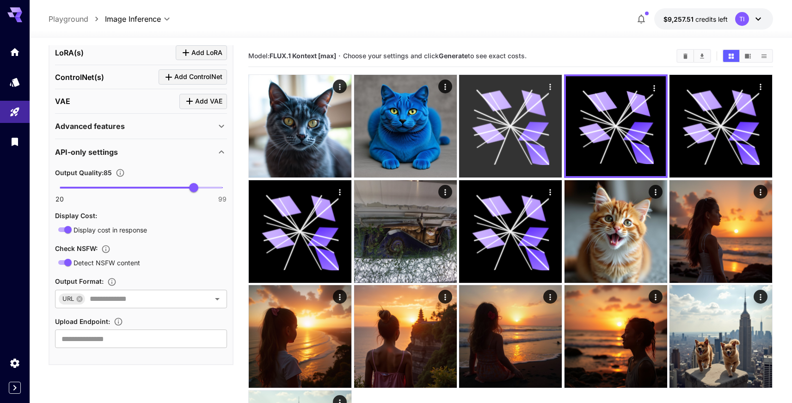
click at [544, 153] on icon at bounding box center [539, 154] width 30 height 25
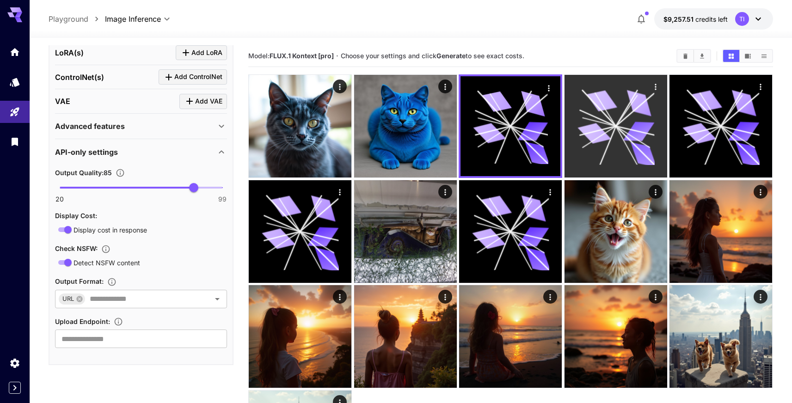
click at [630, 150] on icon at bounding box center [616, 126] width 77 height 77
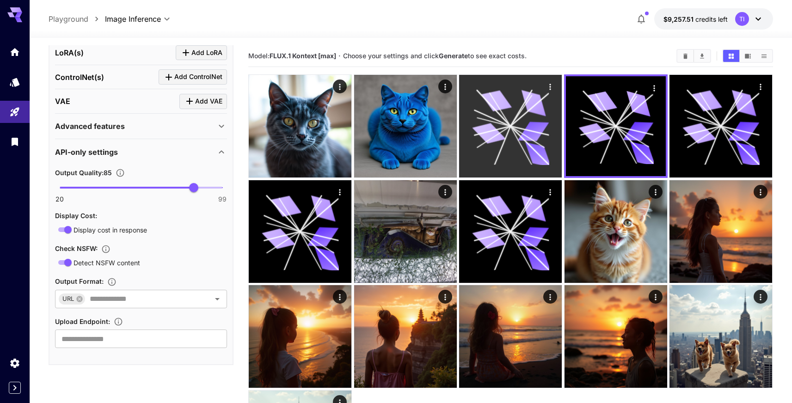
click at [517, 146] on icon at bounding box center [510, 126] width 77 height 77
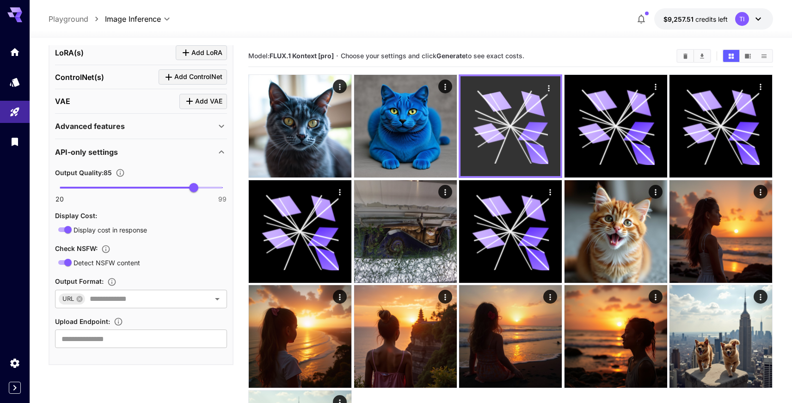
click at [516, 133] on icon at bounding box center [510, 126] width 75 height 75
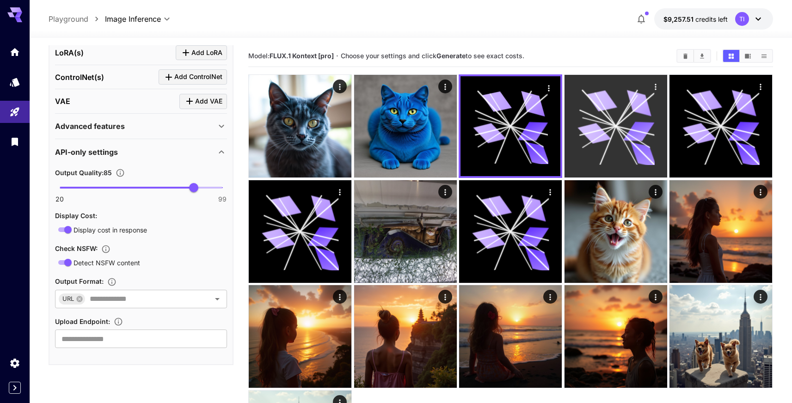
click at [632, 134] on icon at bounding box center [639, 132] width 31 height 20
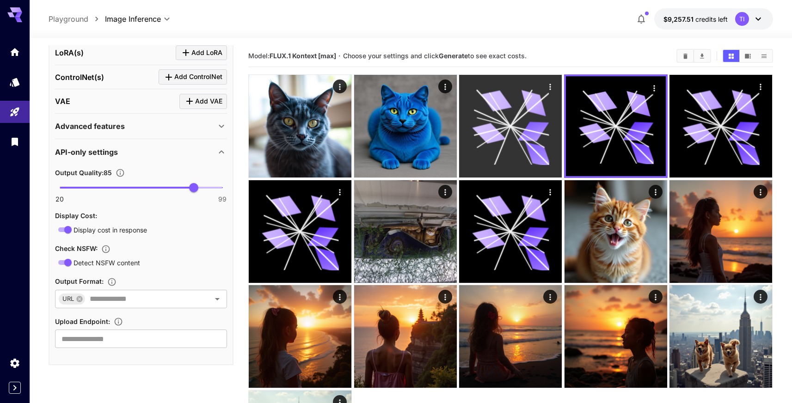
click at [513, 134] on icon at bounding box center [510, 126] width 77 height 77
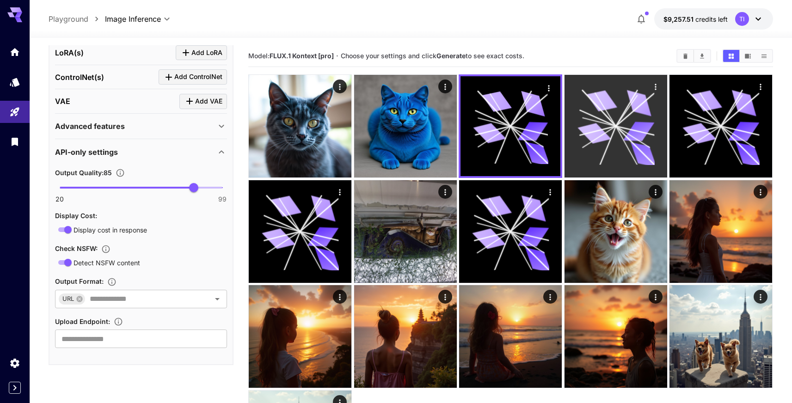
click at [622, 139] on icon at bounding box center [616, 126] width 77 height 77
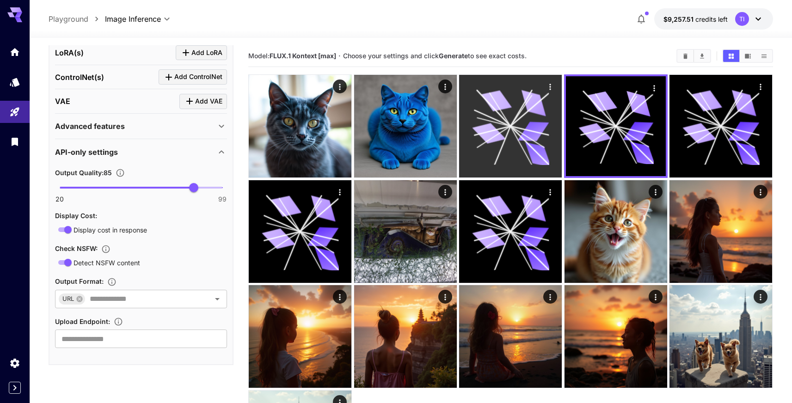
click at [489, 142] on icon at bounding box center [490, 133] width 34 height 25
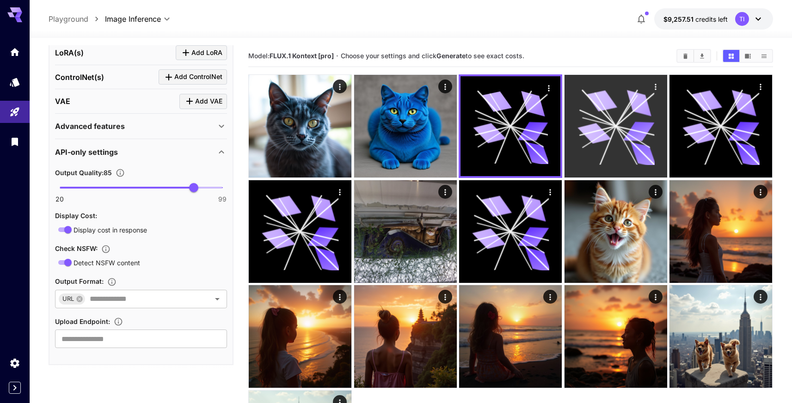
click at [599, 139] on icon at bounding box center [595, 133] width 34 height 25
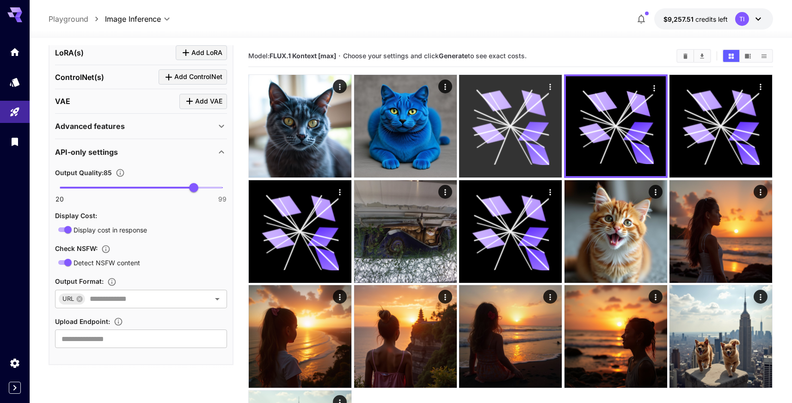
click at [542, 138] on icon at bounding box center [510, 126] width 77 height 77
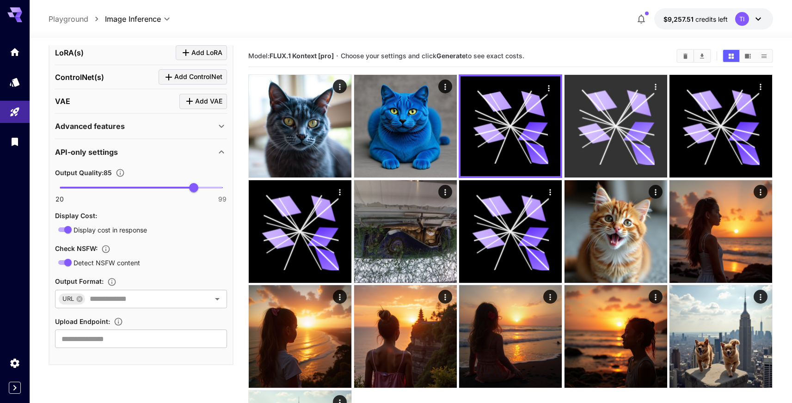
click at [600, 137] on icon at bounding box center [595, 133] width 34 height 25
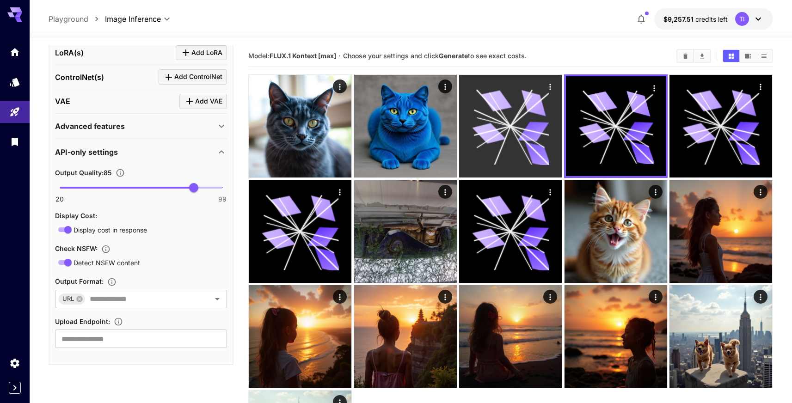
click at [530, 136] on icon at bounding box center [533, 132] width 31 height 20
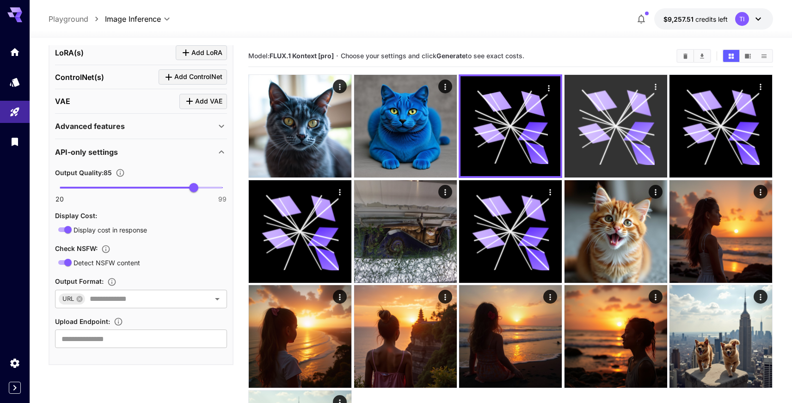
click at [598, 134] on icon at bounding box center [595, 133] width 34 height 25
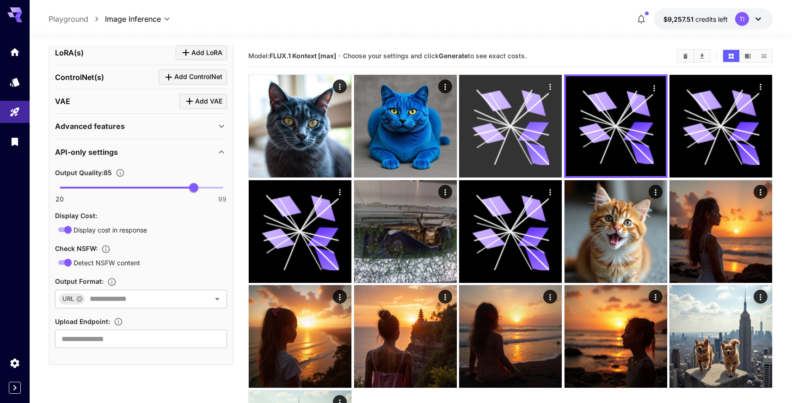
click at [546, 135] on icon at bounding box center [510, 126] width 77 height 77
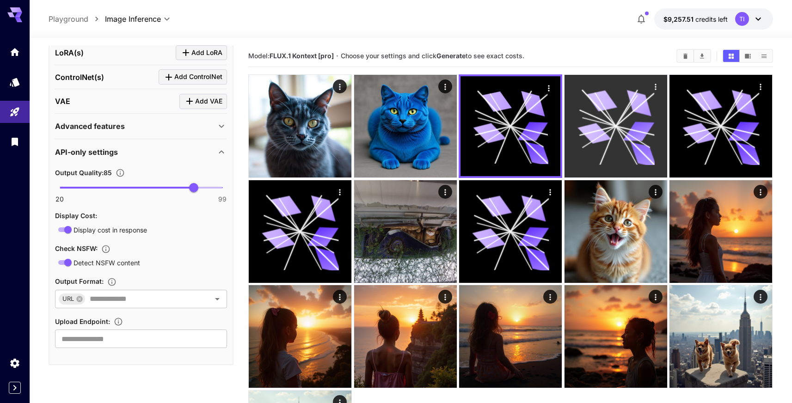
click at [606, 134] on icon at bounding box center [595, 133] width 34 height 25
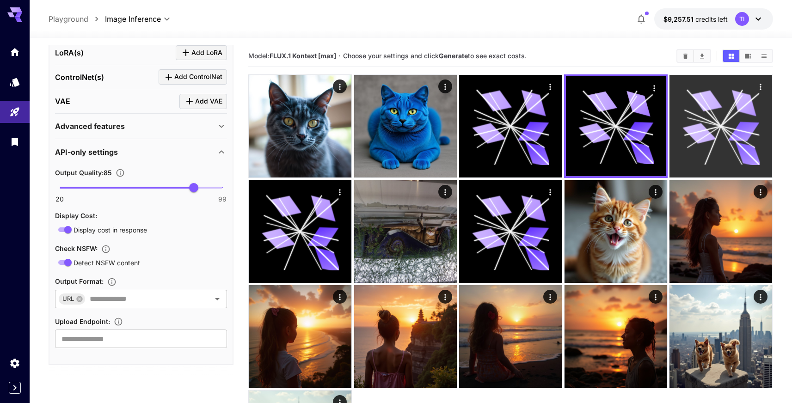
click at [693, 134] on icon at bounding box center [700, 133] width 34 height 25
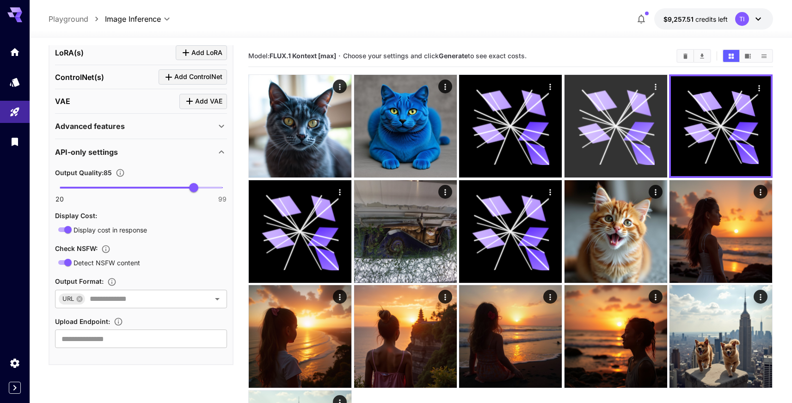
click at [643, 133] on icon at bounding box center [635, 130] width 39 height 9
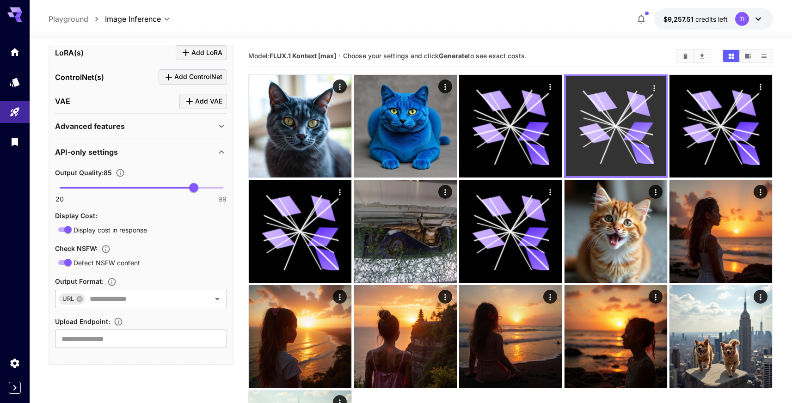
click at [582, 127] on icon at bounding box center [595, 133] width 33 height 25
click at [565, 126] on div at bounding box center [616, 126] width 104 height 104
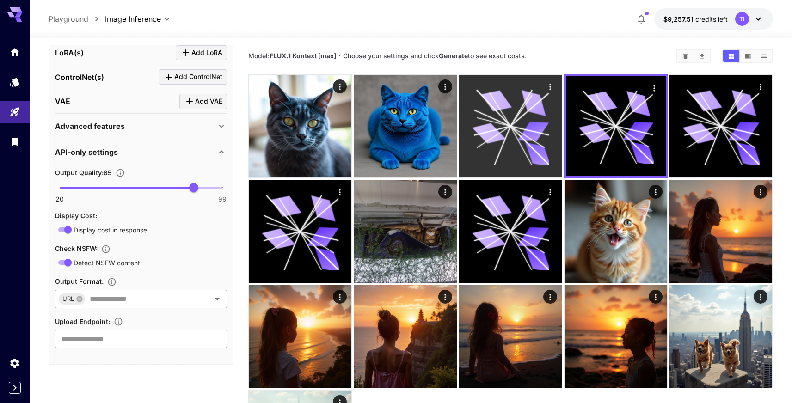
click at [548, 123] on icon at bounding box center [533, 132] width 31 height 20
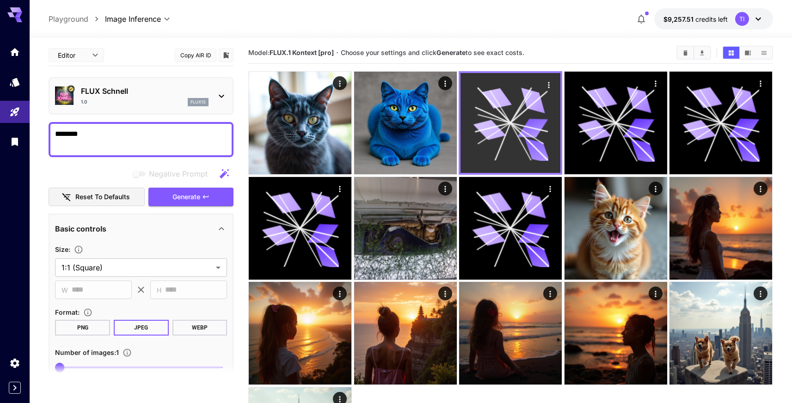
click at [502, 110] on icon at bounding box center [510, 123] width 75 height 75
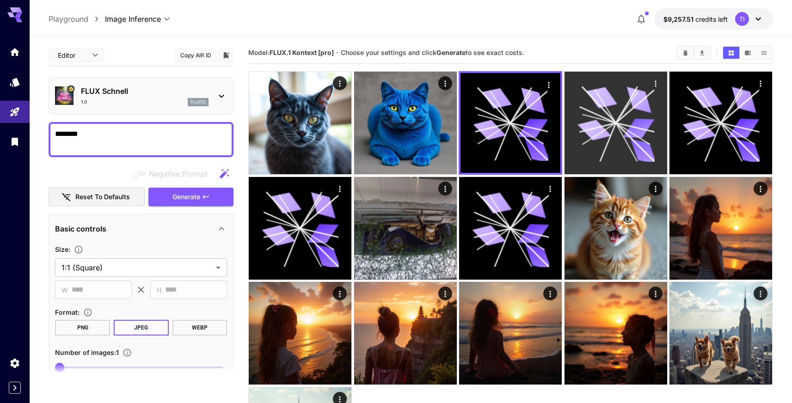
click at [582, 97] on icon at bounding box center [616, 123] width 77 height 77
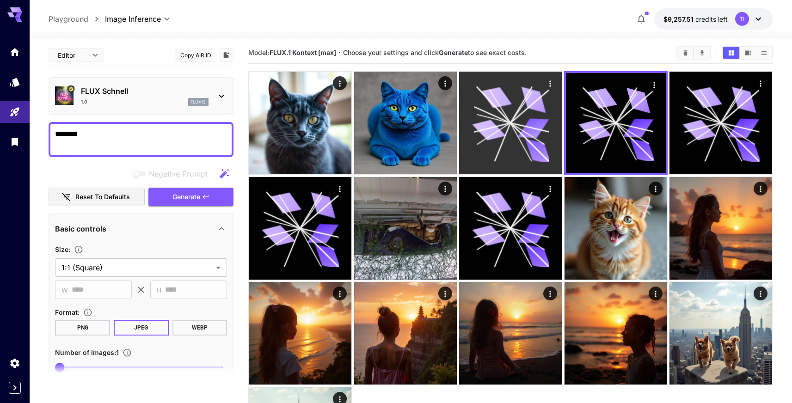
click at [538, 124] on icon at bounding box center [533, 128] width 31 height 20
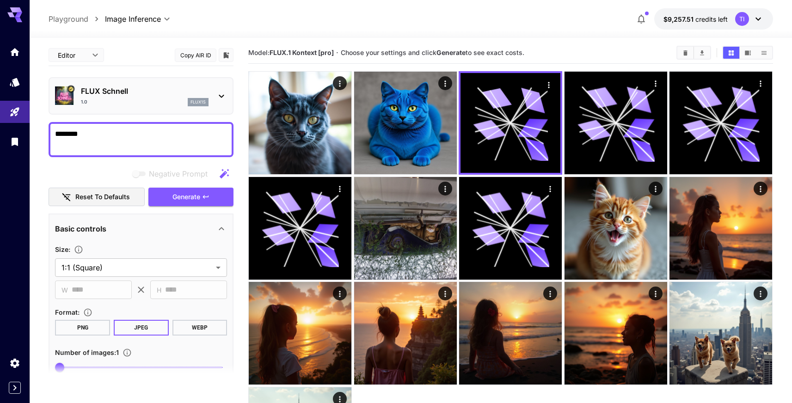
click at [136, 98] on div "1.0 flux1s" at bounding box center [145, 102] width 128 height 8
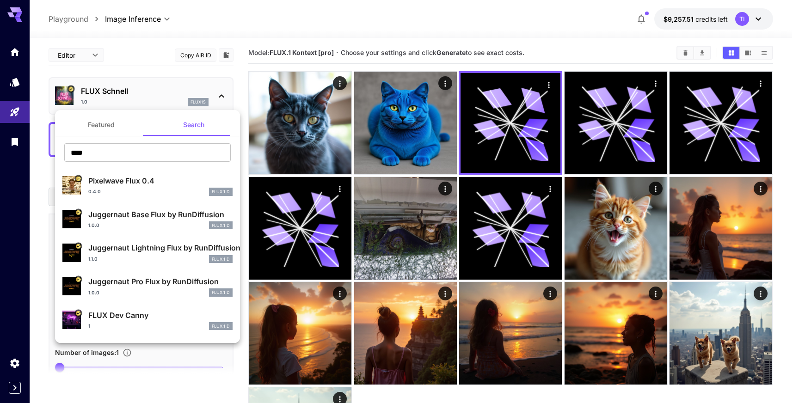
click at [124, 144] on input "****" at bounding box center [147, 152] width 167 height 19
click at [130, 148] on input "****" at bounding box center [147, 152] width 167 height 19
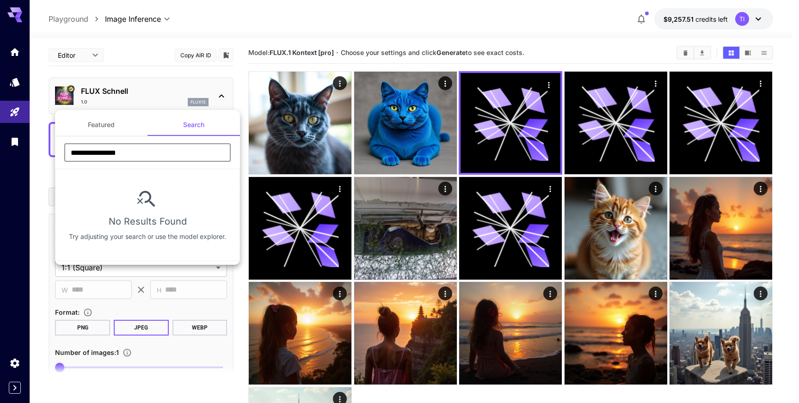
click at [140, 152] on input "**********" at bounding box center [147, 152] width 167 height 19
click at [114, 158] on input "**********" at bounding box center [147, 152] width 167 height 19
type input "****"
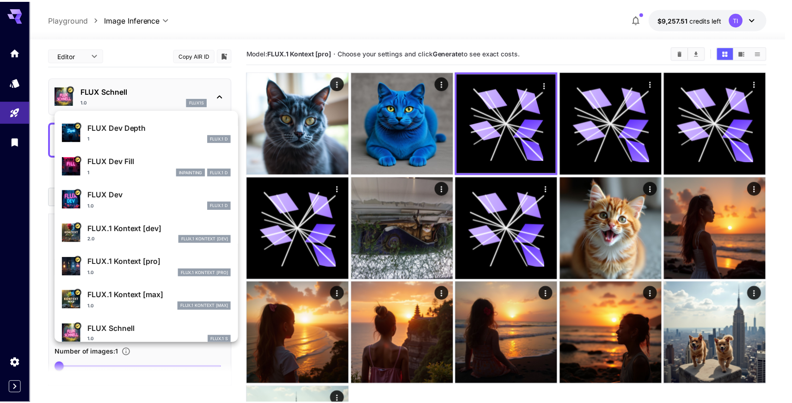
scroll to position [224, 0]
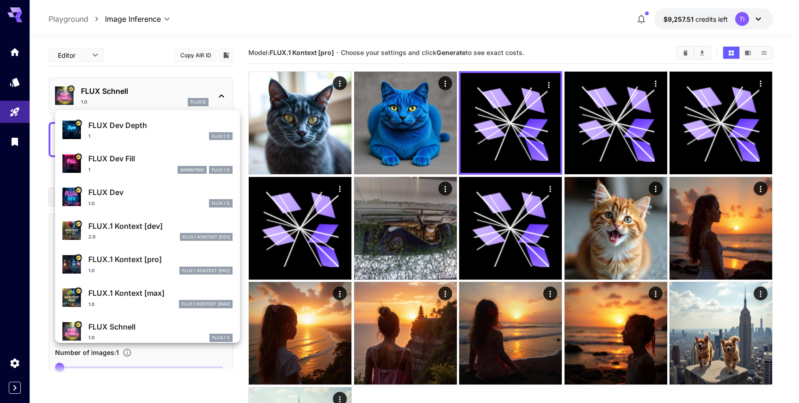
click at [117, 248] on li "FLUX.1 Kontext [pro] 1.0 FLUX.1 Kontext [pro]" at bounding box center [147, 264] width 185 height 34
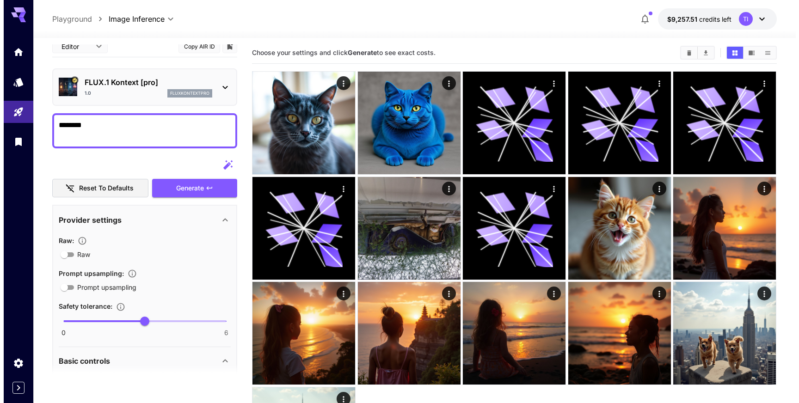
scroll to position [12, 0]
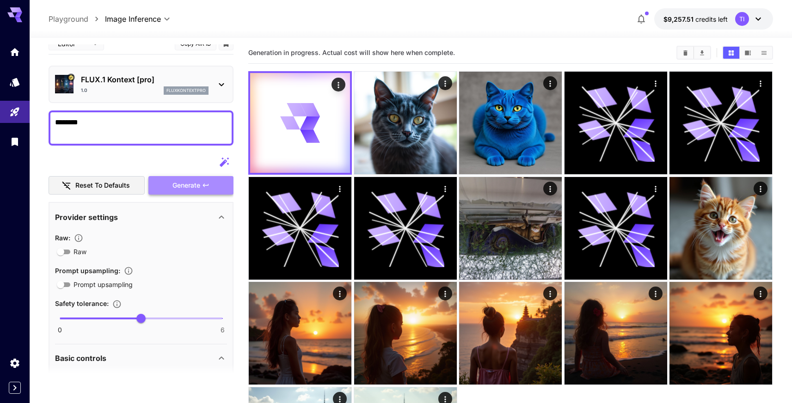
click at [181, 193] on button "Generate" at bounding box center [190, 185] width 85 height 19
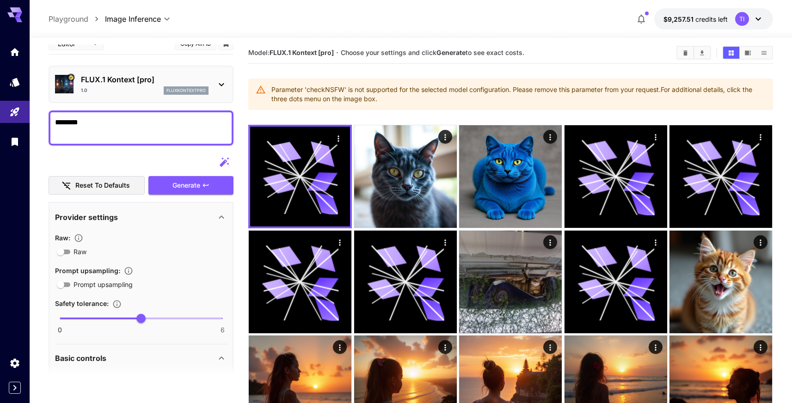
click at [124, 85] on div "FLUX.1 Kontext [pro] 1.0 fluxkontextpro" at bounding box center [145, 84] width 128 height 21
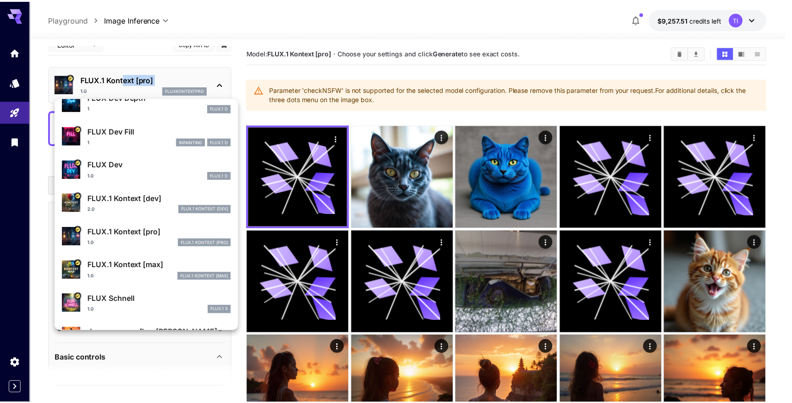
scroll to position [248, 0]
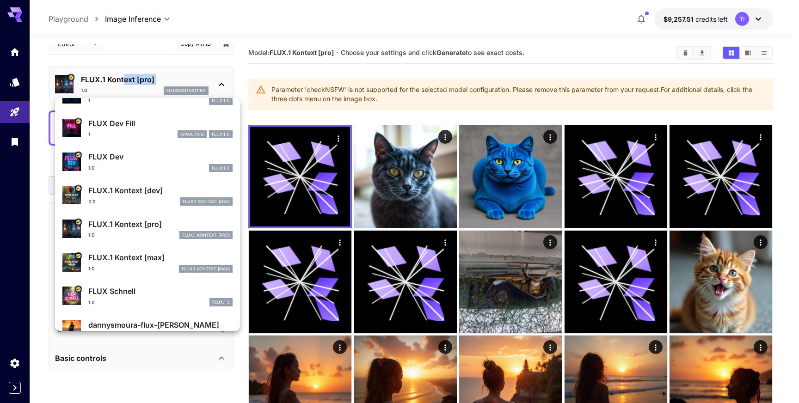
click at [128, 260] on p "FLUX.1 Kontext [max]" at bounding box center [160, 257] width 144 height 11
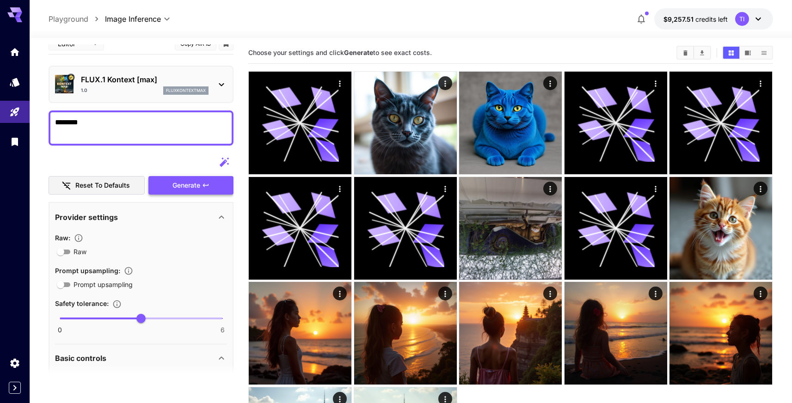
click at [182, 191] on span "Generate" at bounding box center [187, 186] width 28 height 12
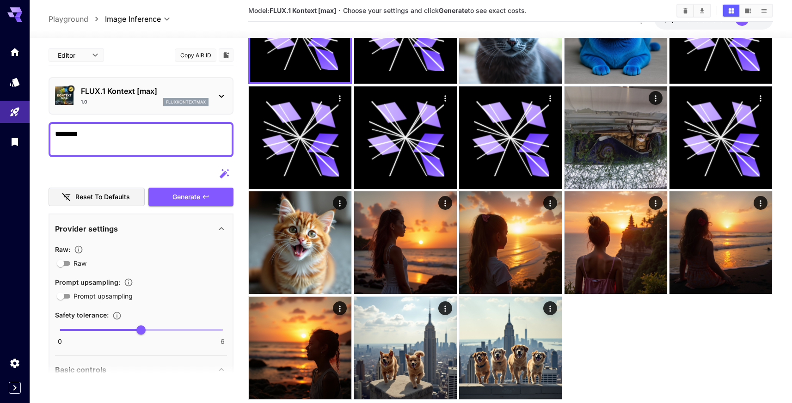
scroll to position [80, 0]
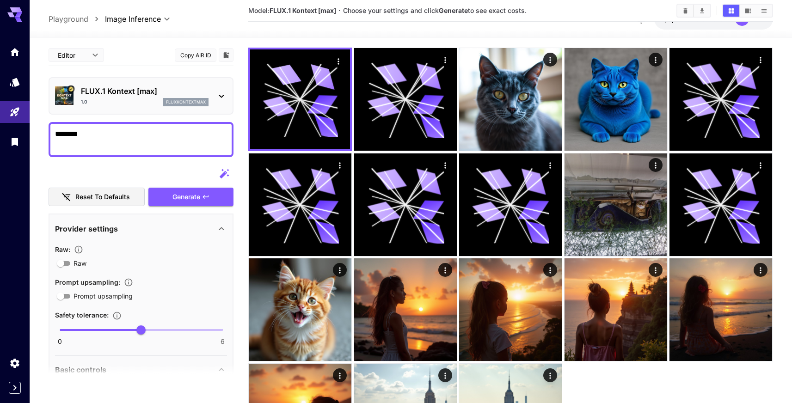
click at [132, 92] on p "FLUX.1 Kontext [max]" at bounding box center [145, 91] width 128 height 11
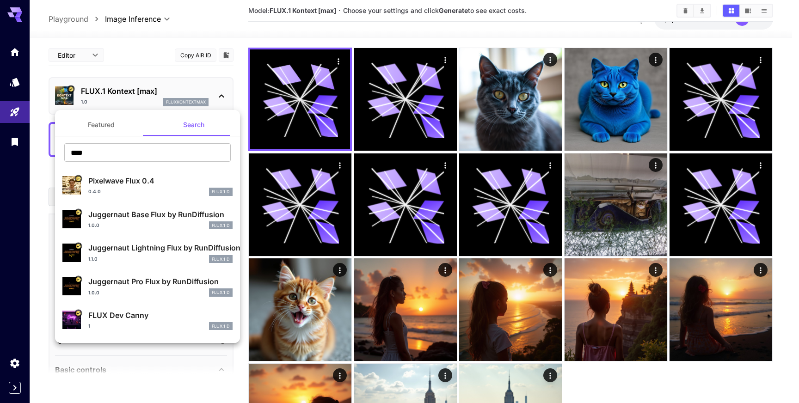
click at [135, 185] on p "Pixelwave Flux 0.4" at bounding box center [160, 180] width 144 height 11
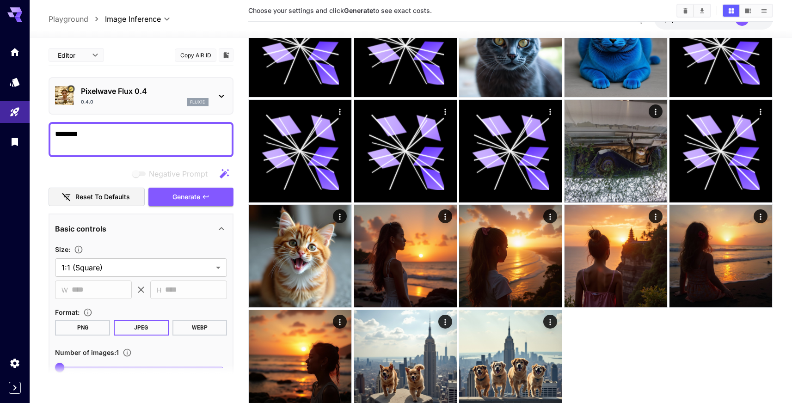
click at [135, 85] on div "Pixelwave Flux 0.4 0.4.0 flux1d" at bounding box center [141, 96] width 172 height 28
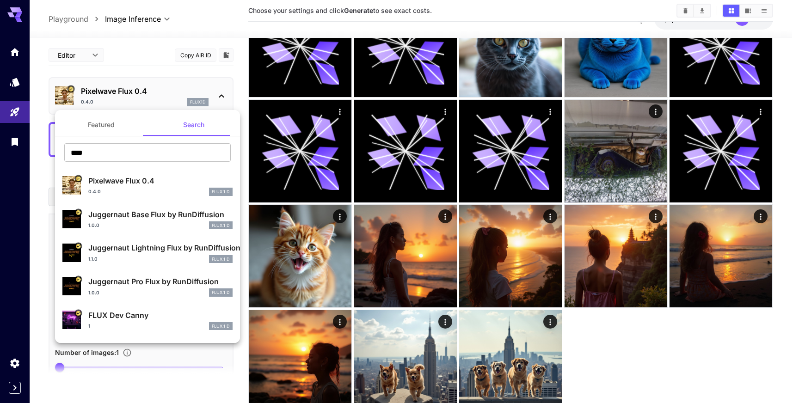
click at [118, 133] on button "Featured" at bounding box center [101, 125] width 93 height 22
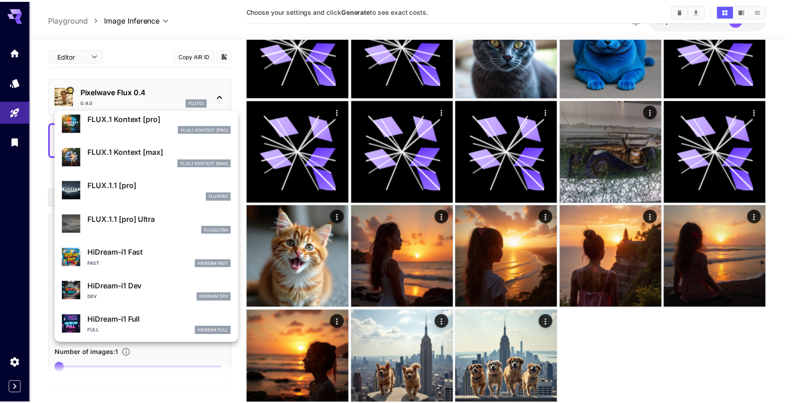
scroll to position [649, 0]
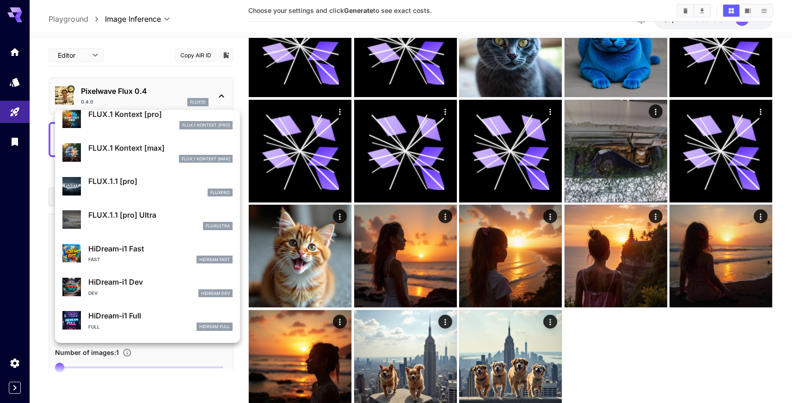
click at [132, 217] on p "FLUX.1.1 [pro] Ultra" at bounding box center [160, 215] width 144 height 11
type input "**********"
type input "****"
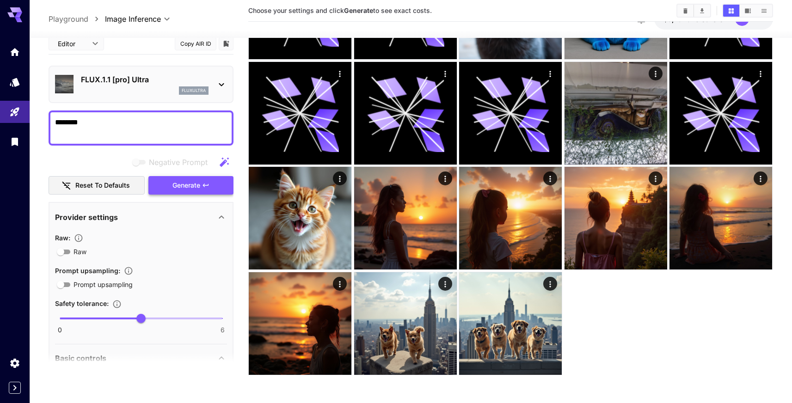
click at [203, 192] on button "Generate" at bounding box center [190, 185] width 85 height 19
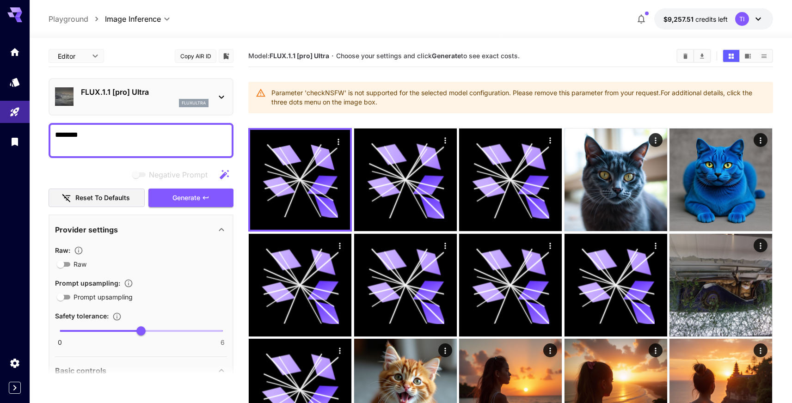
click at [94, 97] on p "FLUX.1.1 [pro] Ultra" at bounding box center [145, 92] width 128 height 11
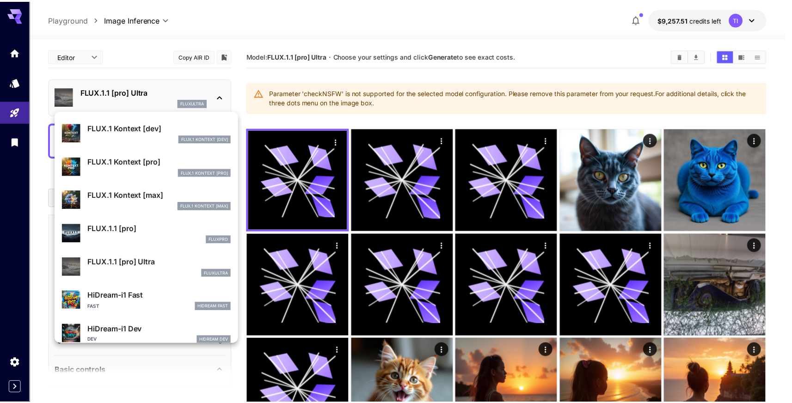
scroll to position [603, 0]
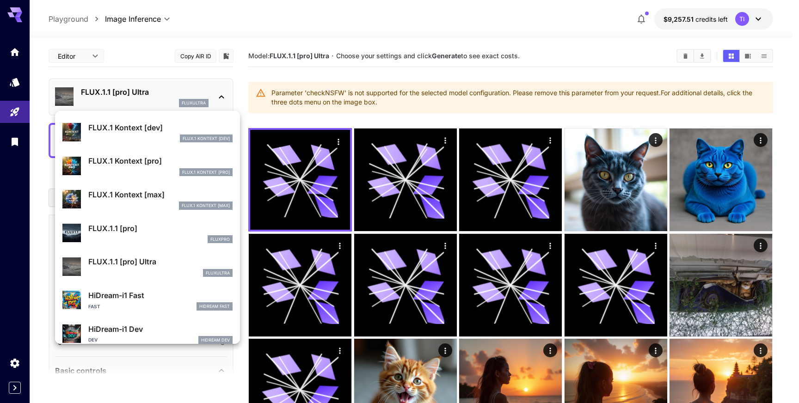
click at [154, 227] on p "FLUX.1.1 [pro]" at bounding box center [160, 228] width 144 height 11
type input "**********"
type input "****"
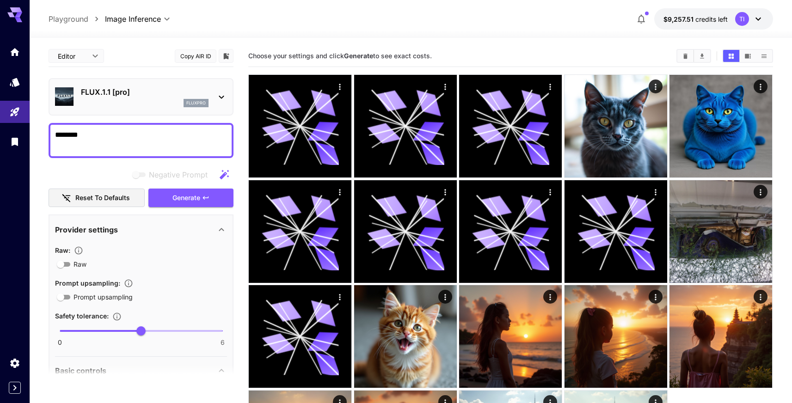
click at [139, 106] on div "fluxpro" at bounding box center [145, 103] width 128 height 8
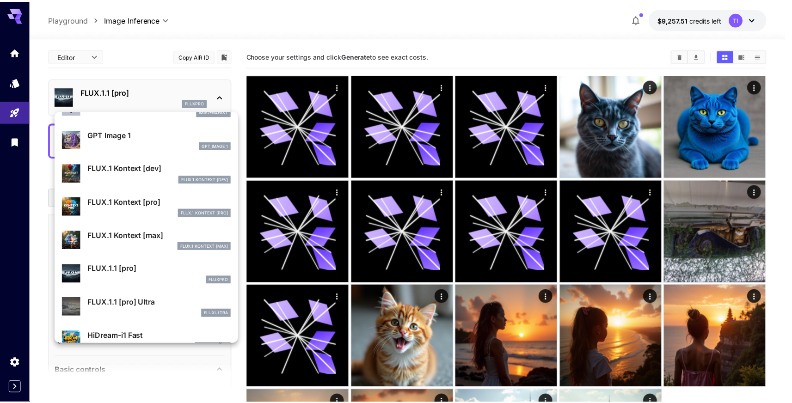
scroll to position [565, 0]
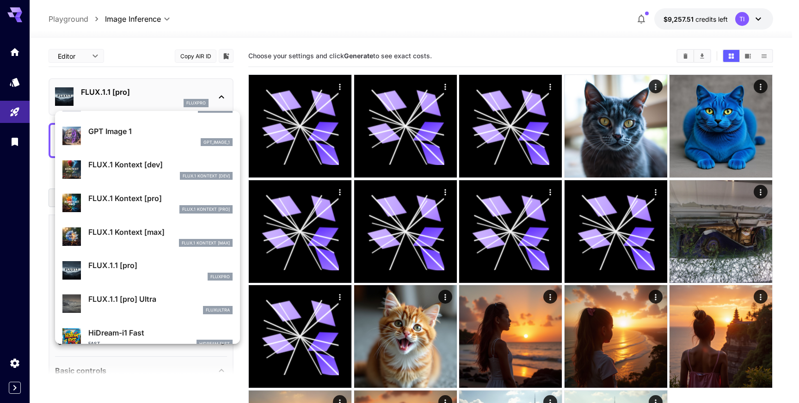
click at [160, 296] on p "FLUX.1.1 [pro] Ultra" at bounding box center [160, 299] width 144 height 11
type input "**********"
type input "****"
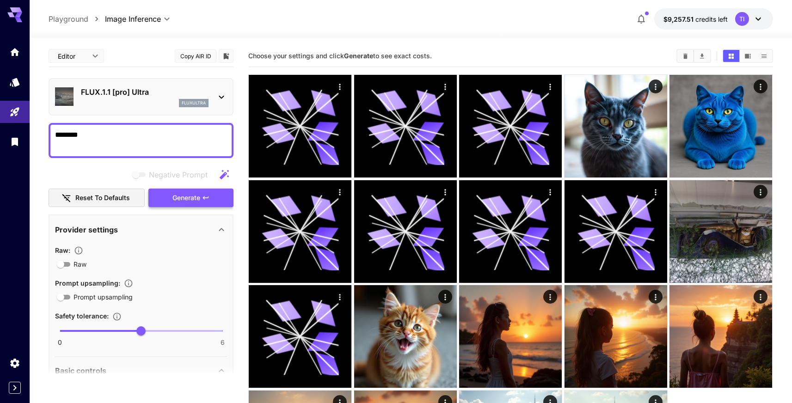
click at [190, 203] on span "Generate" at bounding box center [187, 198] width 28 height 12
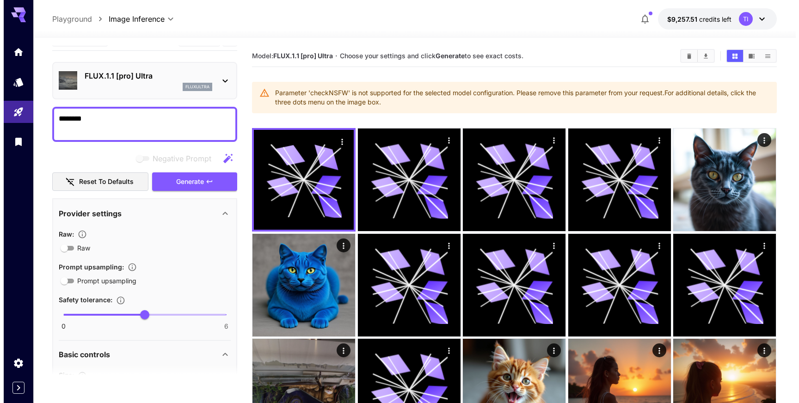
scroll to position [19, 0]
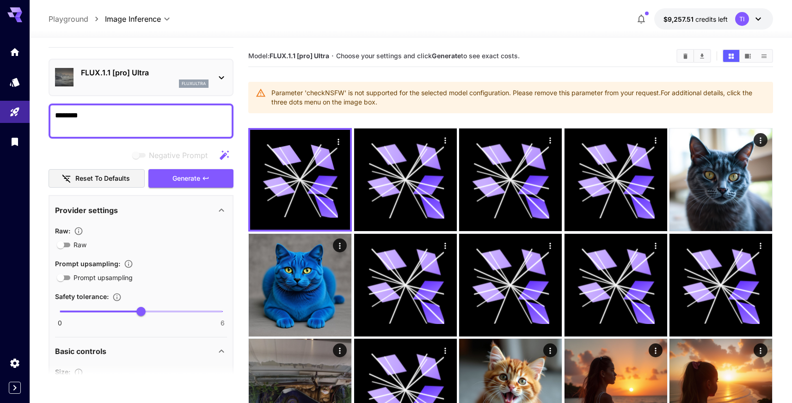
click at [200, 87] on div "FLUX.1.1 [pro] Ultra fluxultra" at bounding box center [141, 77] width 172 height 28
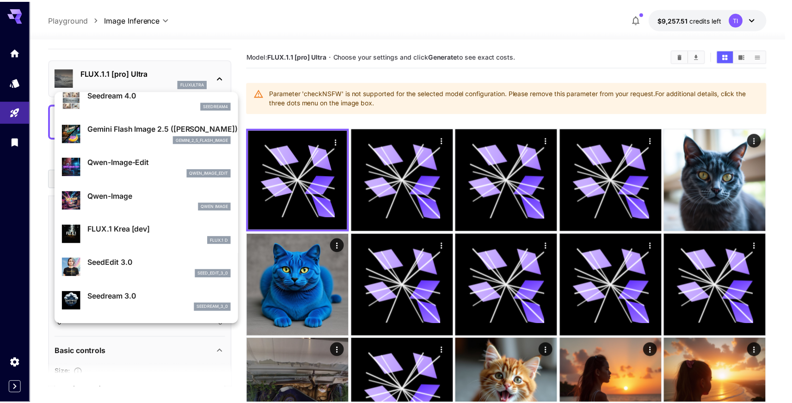
scroll to position [87, 0]
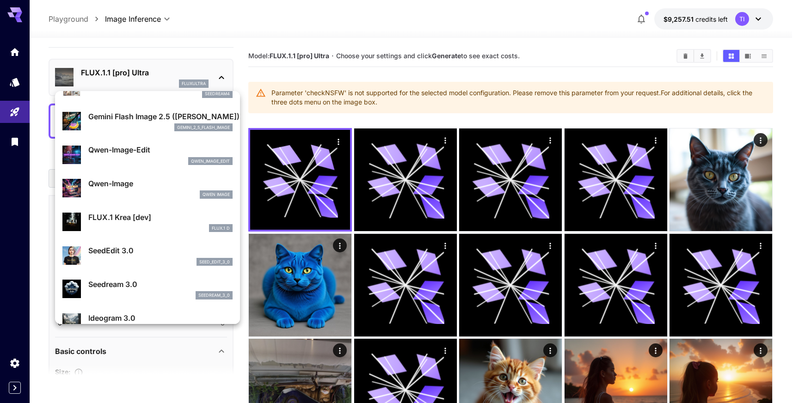
click at [194, 224] on div "FLUX.1 D" at bounding box center [160, 228] width 144 height 8
type input "**********"
type input "****"
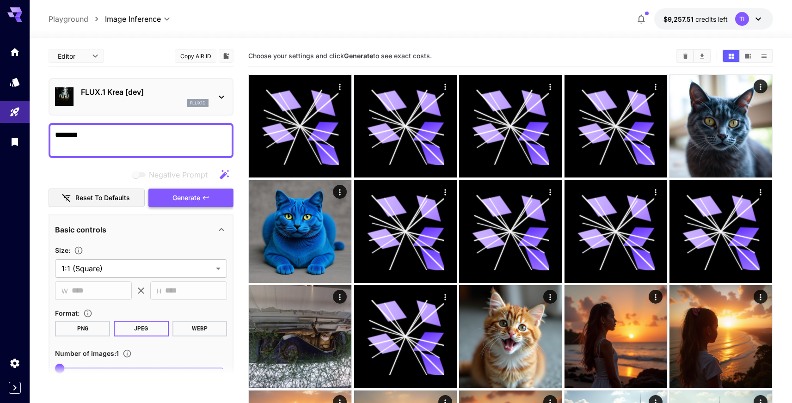
click at [166, 200] on button "Generate" at bounding box center [190, 198] width 85 height 19
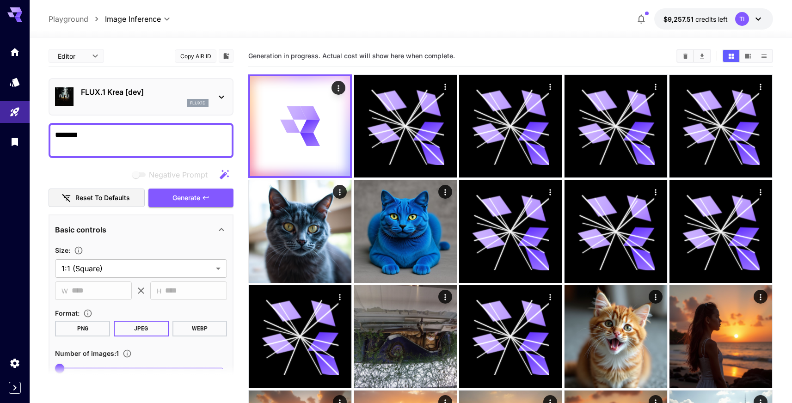
click at [130, 97] on p "FLUX.1 Krea [dev]" at bounding box center [145, 92] width 128 height 11
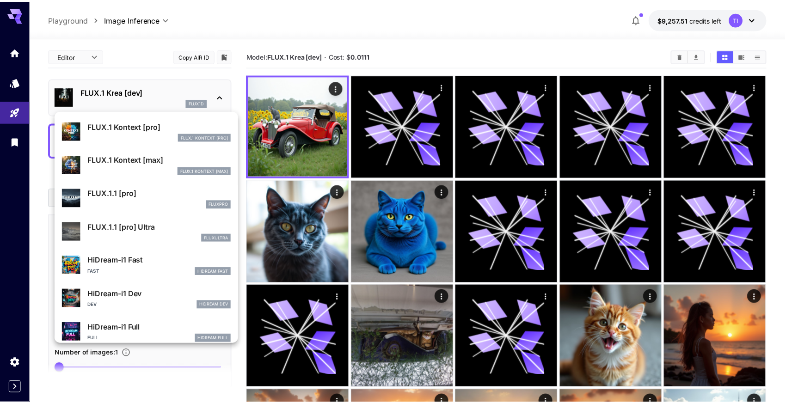
scroll to position [638, 0]
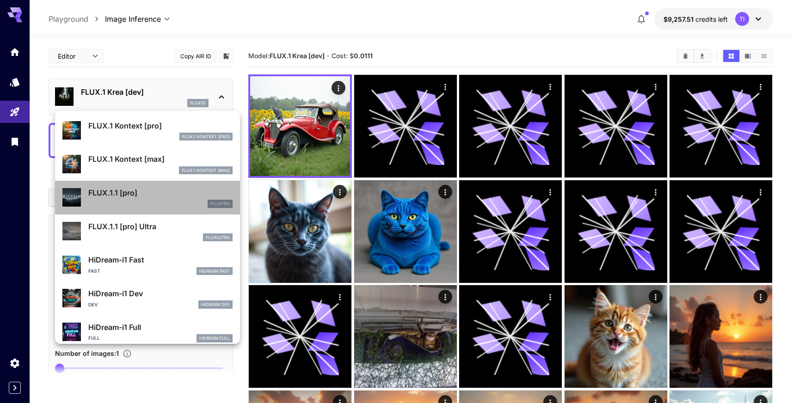
click at [189, 194] on p "FLUX.1.1 [pro]" at bounding box center [160, 192] width 144 height 11
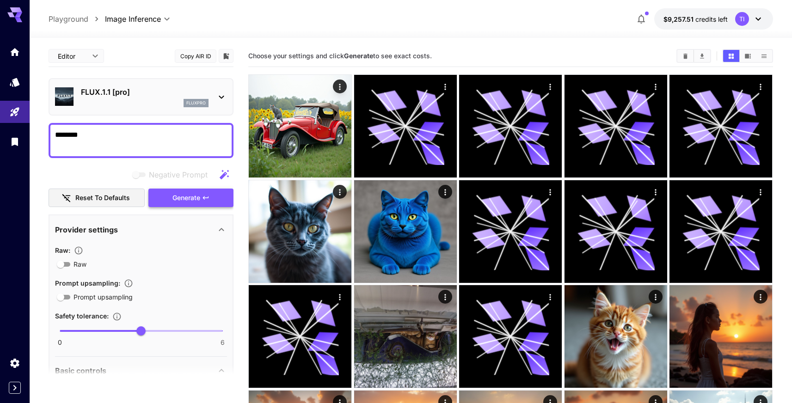
click at [198, 197] on span "Generate" at bounding box center [187, 198] width 28 height 12
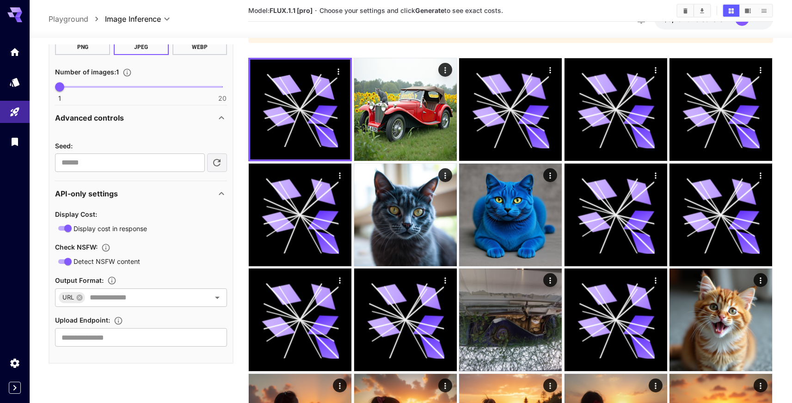
scroll to position [421, 0]
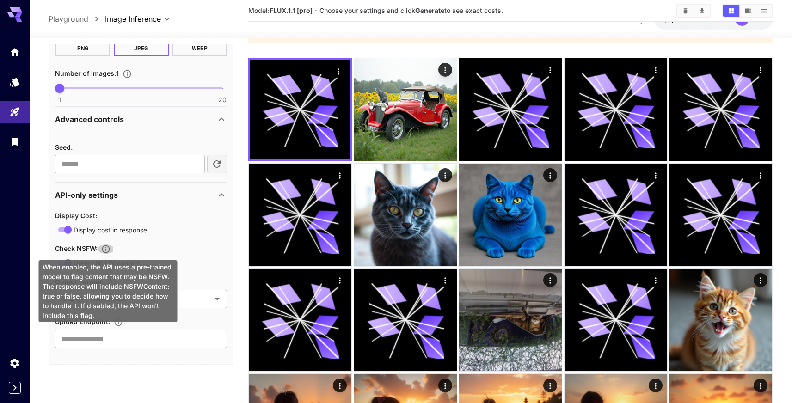
click at [111, 251] on icon "When enabled, the API uses a pre-trained model to flag content that may be NSFW…" at bounding box center [105, 249] width 9 height 9
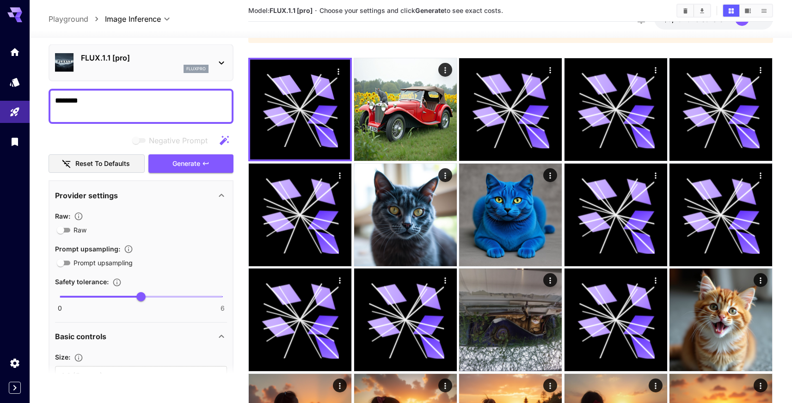
scroll to position [0, 0]
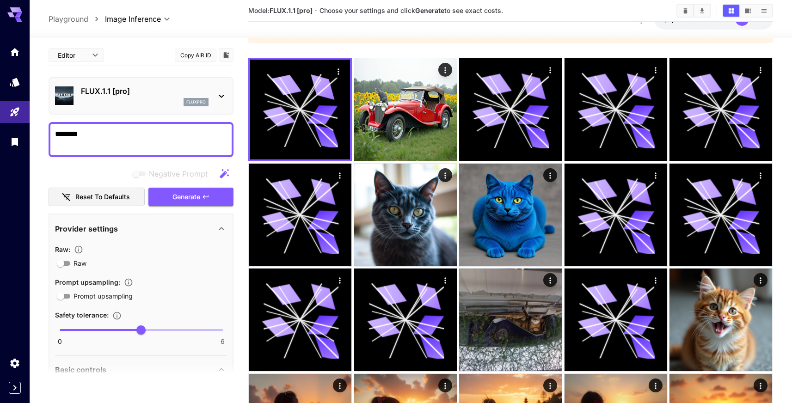
click at [160, 98] on div "fluxpro" at bounding box center [145, 102] width 128 height 8
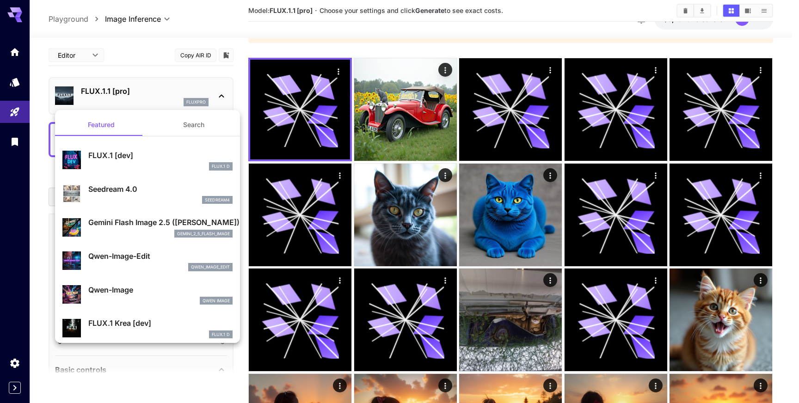
click at [154, 159] on p "FLUX.1 [dev]" at bounding box center [160, 155] width 144 height 11
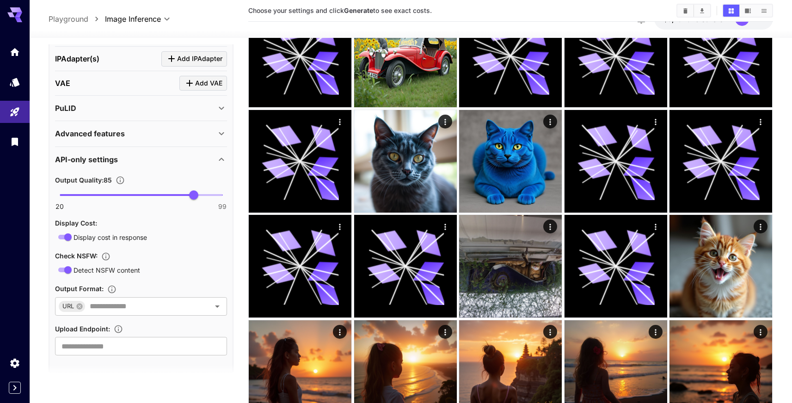
scroll to position [959, 0]
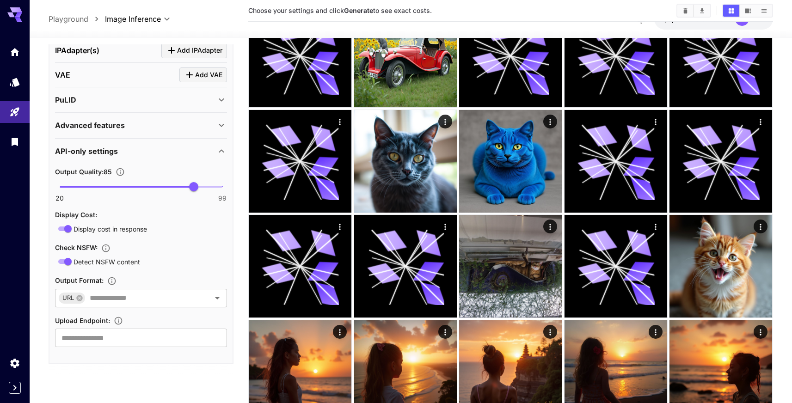
click at [127, 123] on div "Advanced features" at bounding box center [135, 125] width 161 height 11
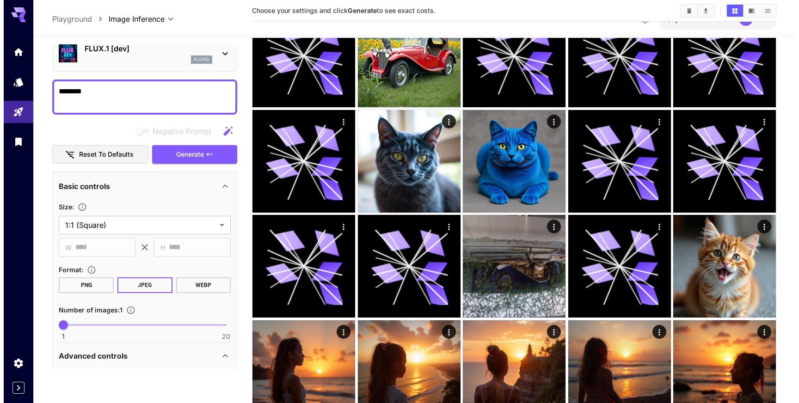
scroll to position [19, 0]
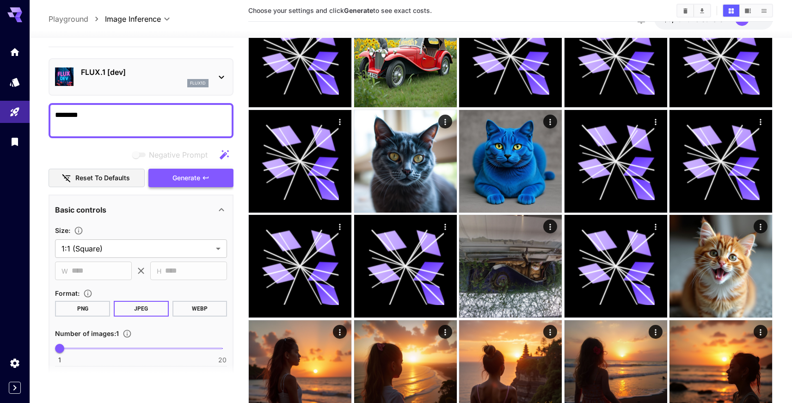
click at [183, 183] on button "Generate" at bounding box center [190, 178] width 85 height 19
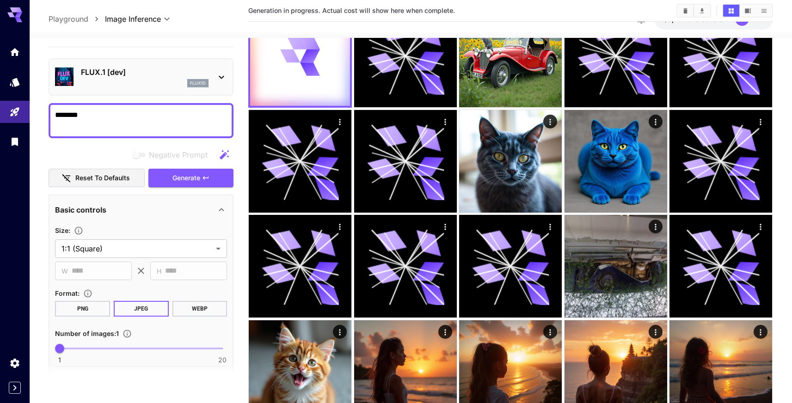
click at [157, 90] on div "FLUX.1 [dev] flux1d" at bounding box center [141, 77] width 172 height 28
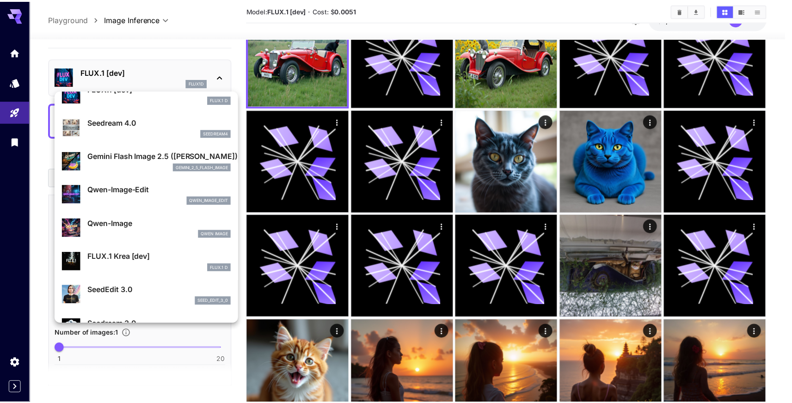
scroll to position [48, 0]
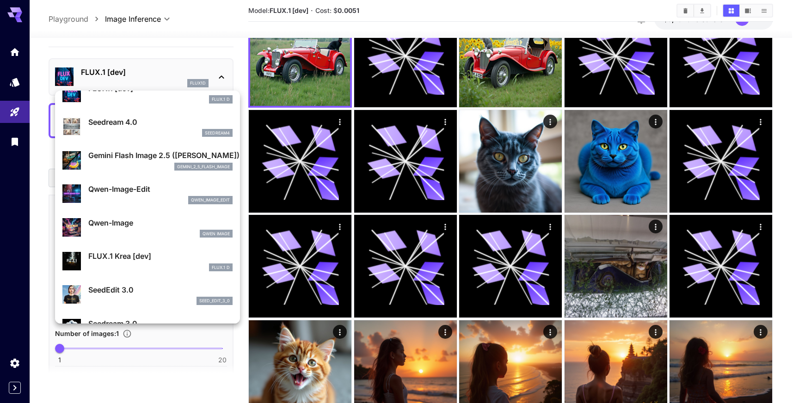
click at [153, 261] on p "FLUX.1 Krea [dev]" at bounding box center [160, 256] width 144 height 11
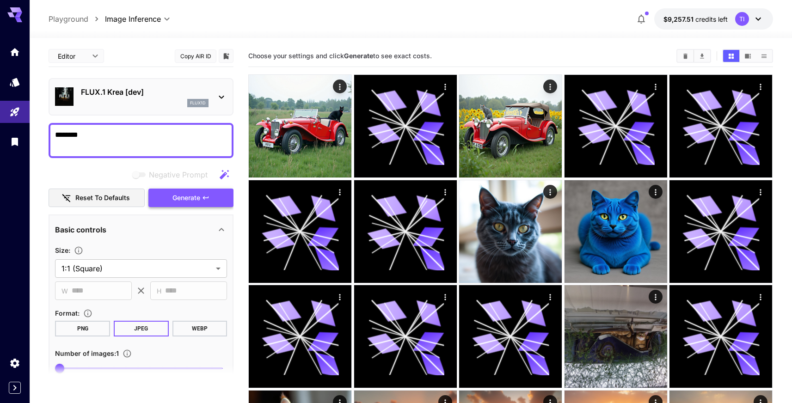
click at [175, 199] on span "Generate" at bounding box center [187, 198] width 28 height 12
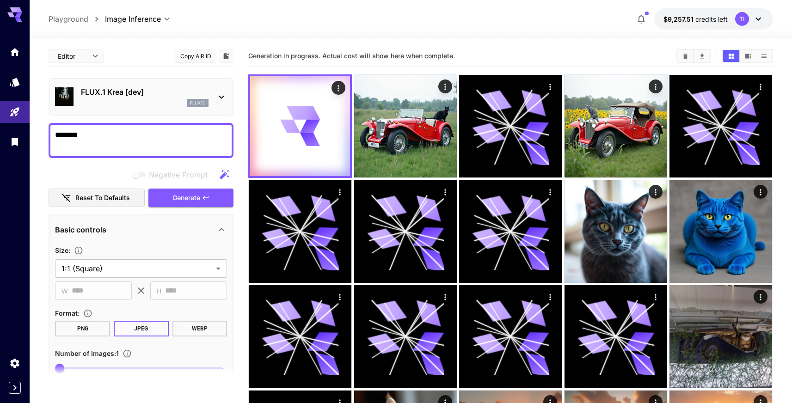
click at [136, 112] on div "FLUX.1 Krea [dev] flux1d" at bounding box center [141, 96] width 185 height 37
click at [137, 100] on div "flux1d" at bounding box center [145, 103] width 128 height 8
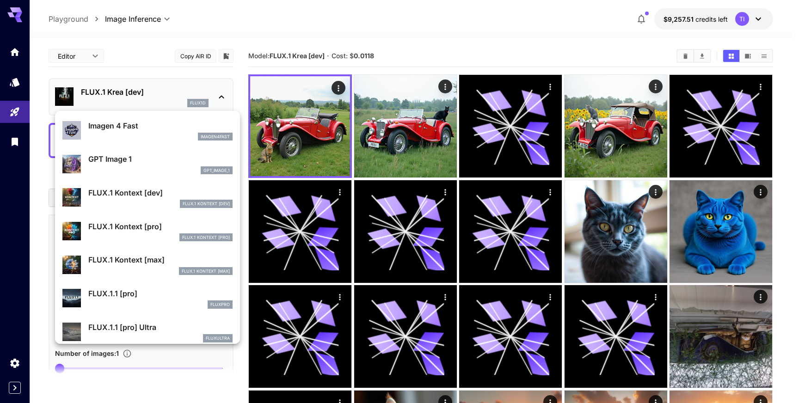
scroll to position [538, 0]
click at [117, 204] on div "FLUX.1 Kontext [dev]" at bounding box center [160, 203] width 144 height 8
type input "****"
type input "***"
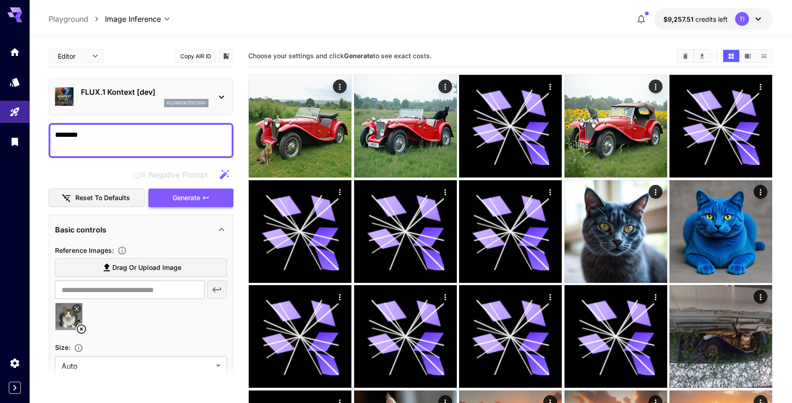
click at [164, 205] on button "Generate" at bounding box center [190, 198] width 85 height 19
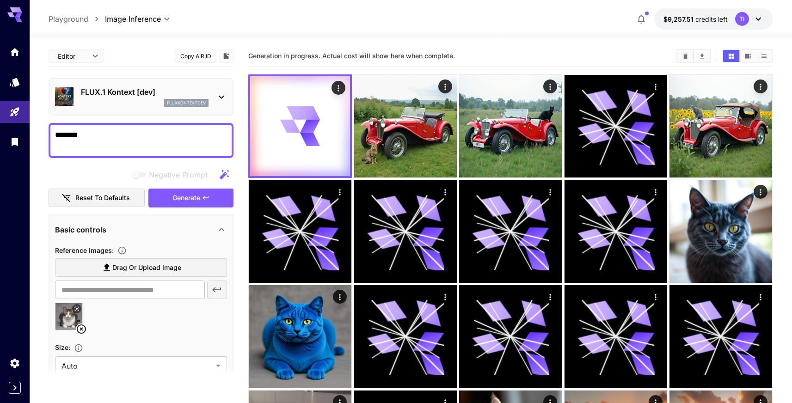
click at [153, 96] on p "FLUX.1 Kontext [dev]" at bounding box center [145, 92] width 128 height 11
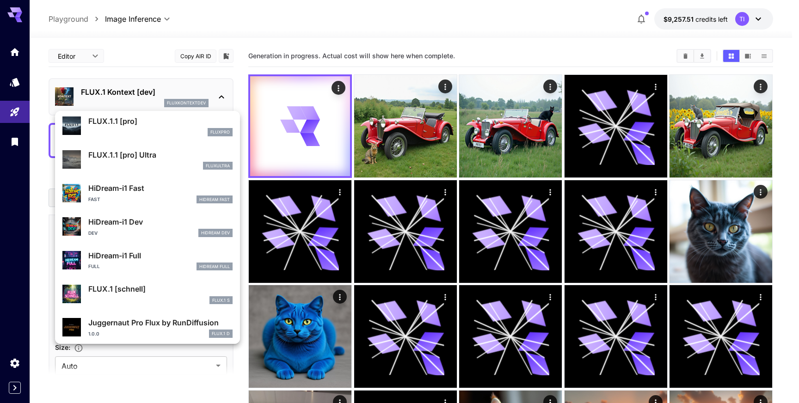
scroll to position [711, 0]
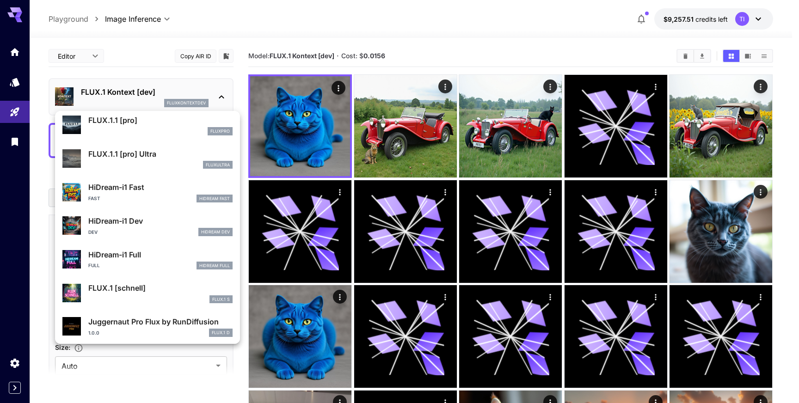
click at [141, 69] on div at bounding box center [399, 201] width 799 height 403
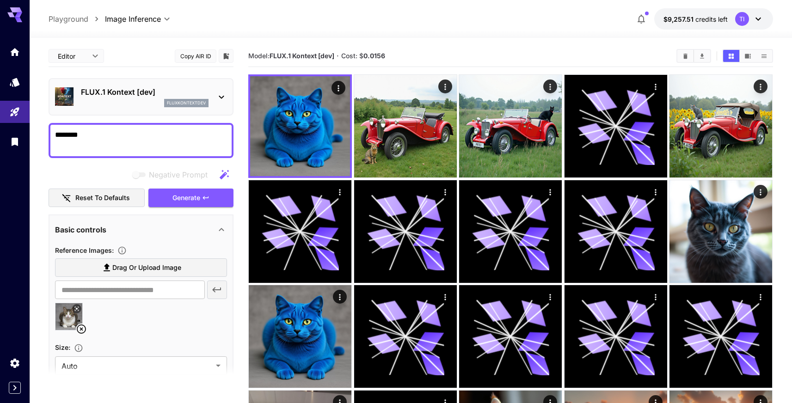
click at [142, 96] on p "FLUX.1 Kontext [dev]" at bounding box center [145, 92] width 128 height 11
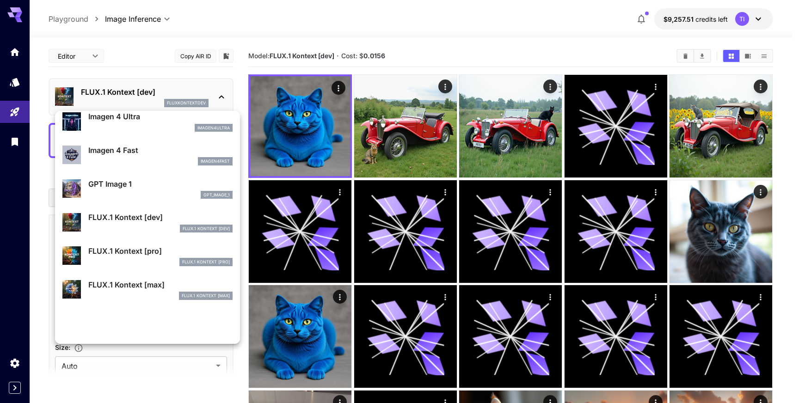
scroll to position [533, 0]
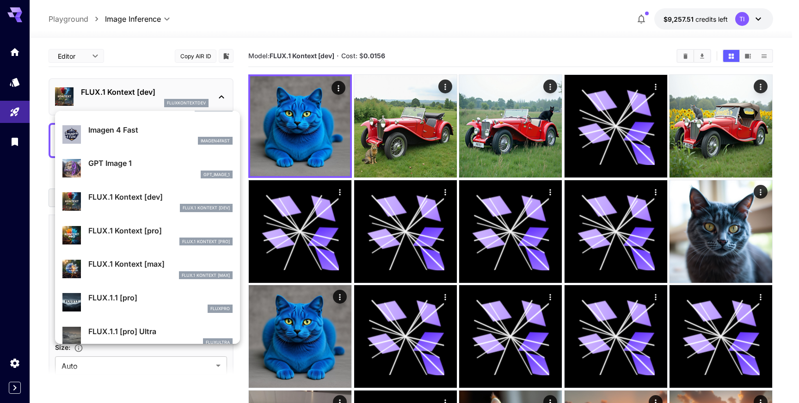
click at [149, 238] on div "FLUX.1 Kontext [pro]" at bounding box center [160, 242] width 144 height 8
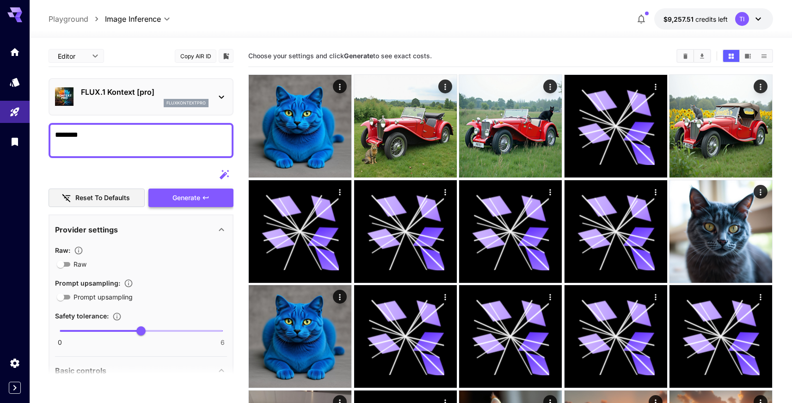
click at [149, 194] on button "Generate" at bounding box center [190, 198] width 85 height 19
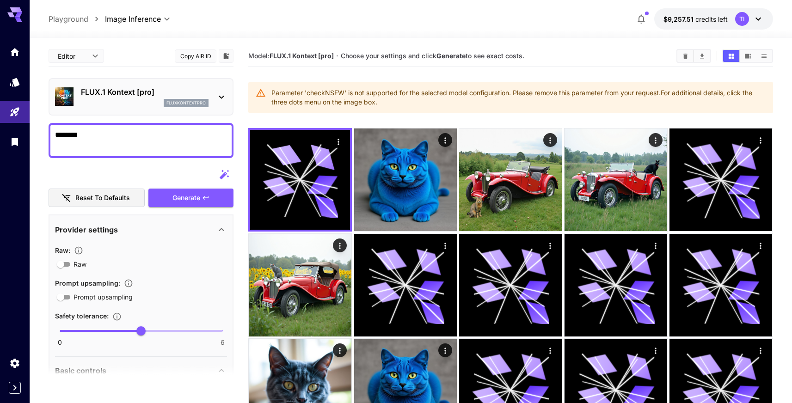
click at [144, 97] on p "FLUX.1 Kontext [pro]" at bounding box center [145, 92] width 128 height 11
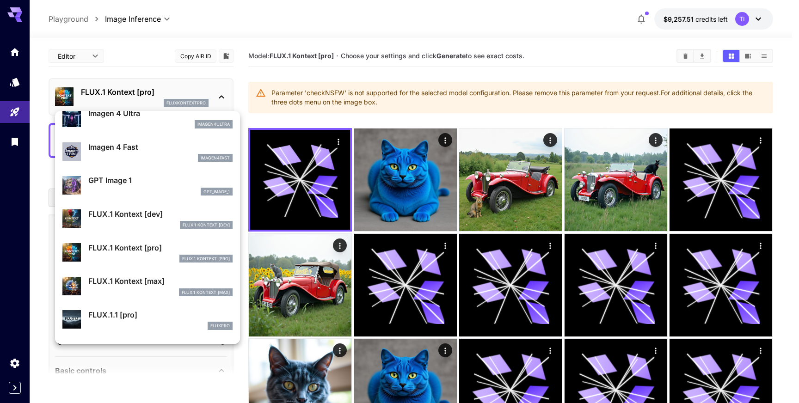
scroll to position [528, 0]
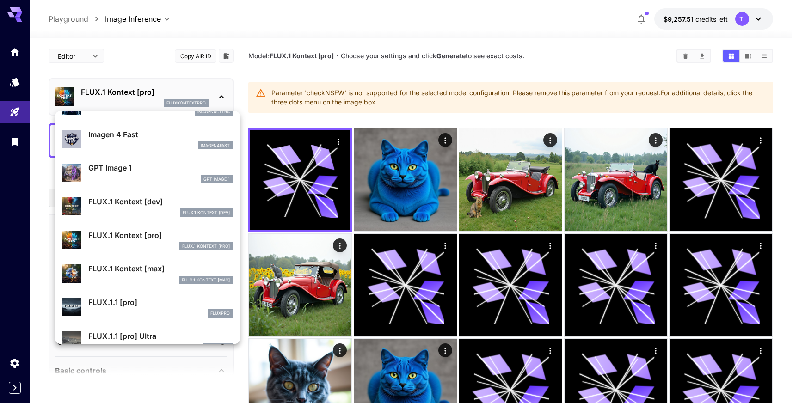
click at [137, 271] on p "FLUX.1 Kontext [max]" at bounding box center [160, 268] width 144 height 11
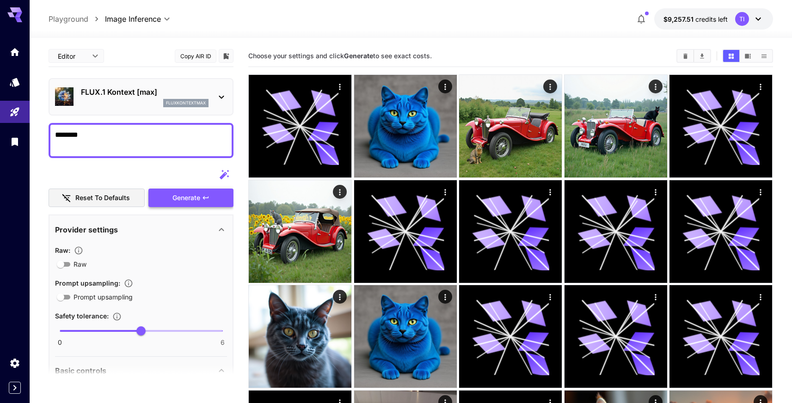
click at [183, 192] on span "Generate" at bounding box center [187, 198] width 28 height 12
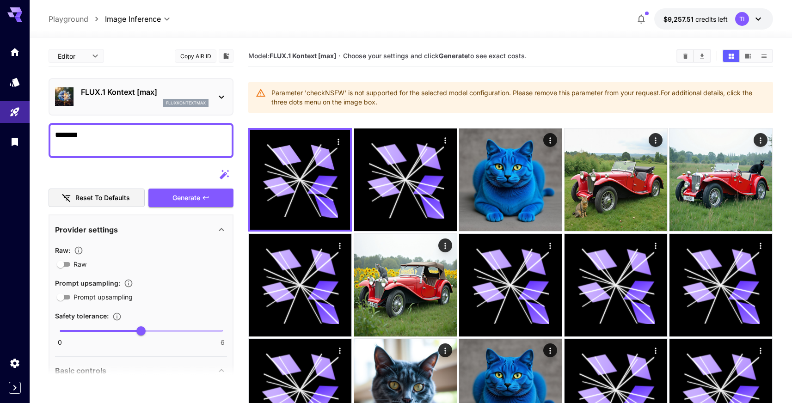
click at [105, 99] on div "fluxkontextmax" at bounding box center [145, 103] width 128 height 8
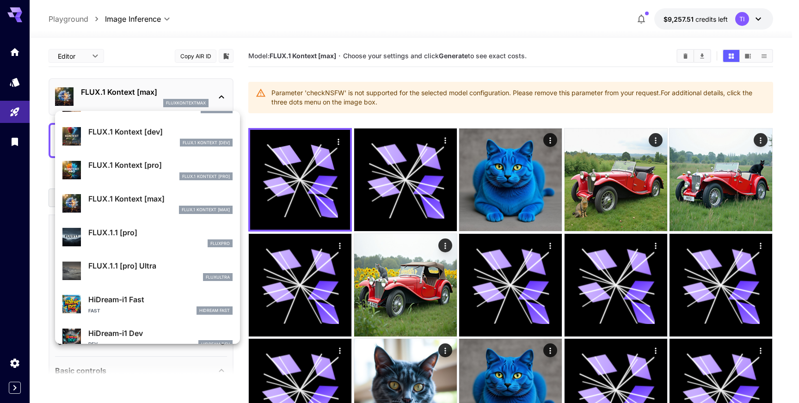
scroll to position [600, 0]
click at [142, 267] on p "FLUX.1.1 [pro] Ultra" at bounding box center [160, 265] width 144 height 11
type input "**********"
type input "****"
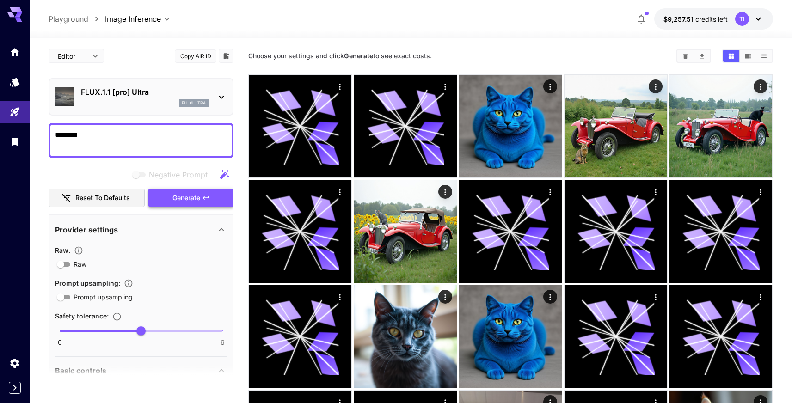
click at [204, 192] on button "Generate" at bounding box center [190, 198] width 85 height 19
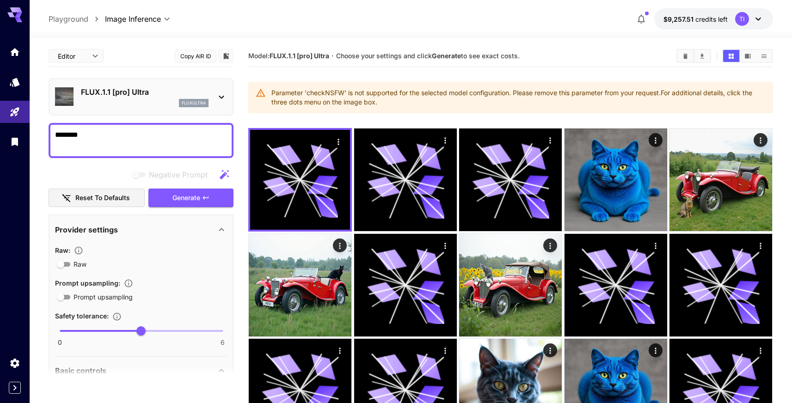
click at [139, 103] on div "fluxultra" at bounding box center [145, 103] width 128 height 8
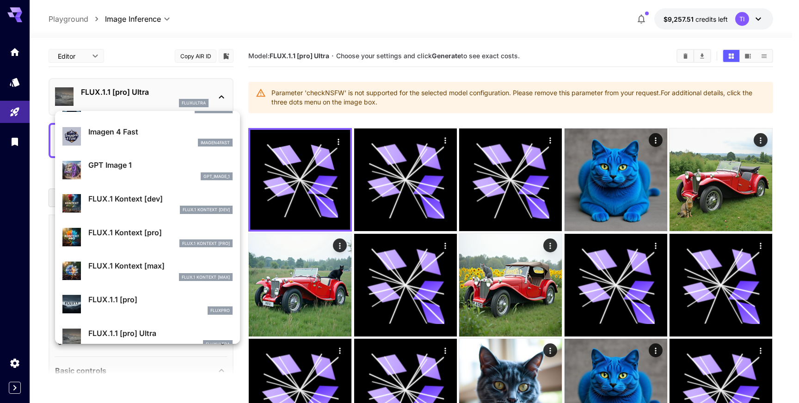
scroll to position [540, 0]
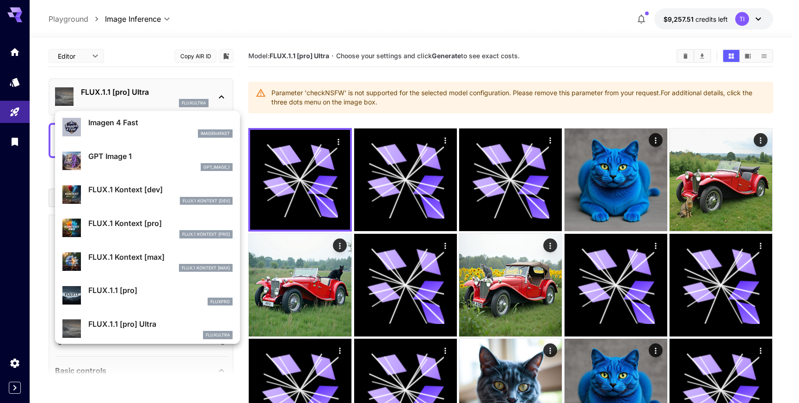
click at [105, 293] on p "FLUX.1.1 [pro]" at bounding box center [160, 290] width 144 height 11
type input "**********"
type input "****"
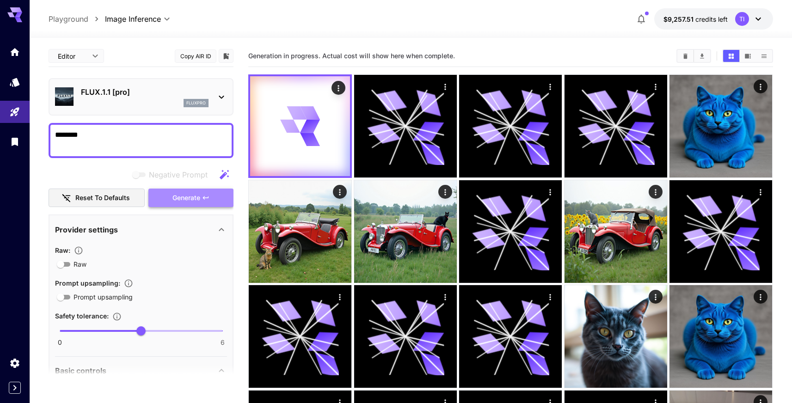
click at [197, 198] on span "Generate" at bounding box center [187, 198] width 28 height 12
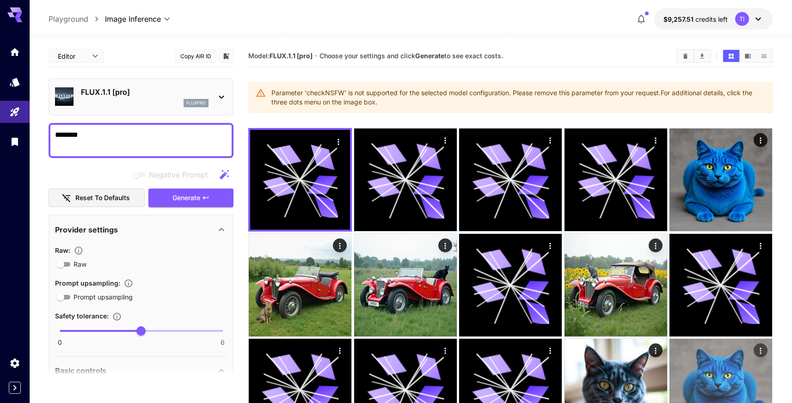
click at [708, 353] on img at bounding box center [721, 390] width 103 height 103
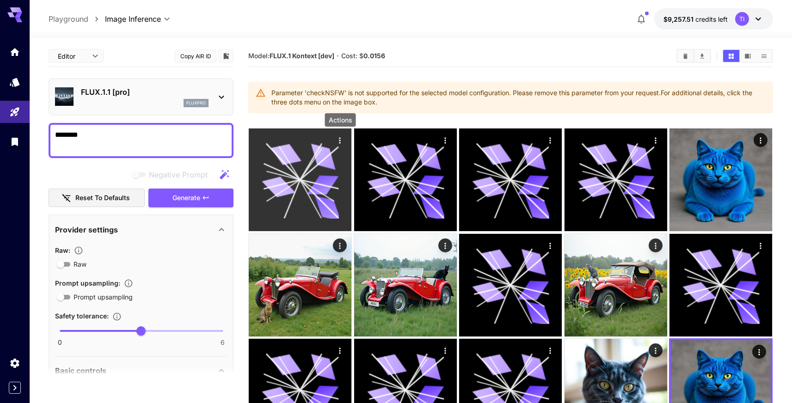
click at [342, 139] on icon "Actions" at bounding box center [340, 140] width 9 height 9
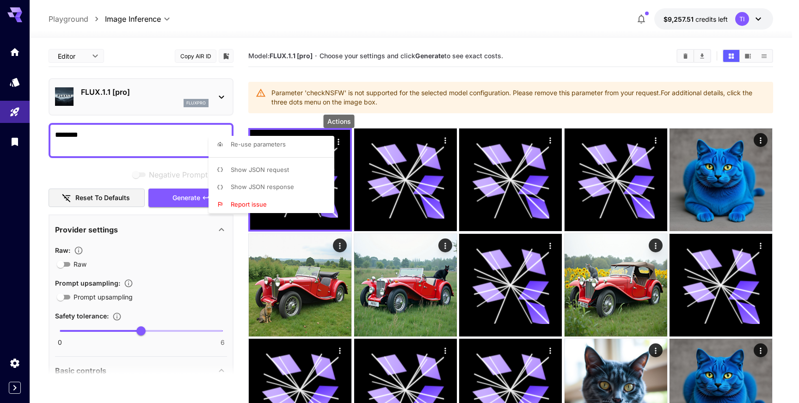
click at [280, 169] on span "Show JSON request" at bounding box center [260, 169] width 58 height 7
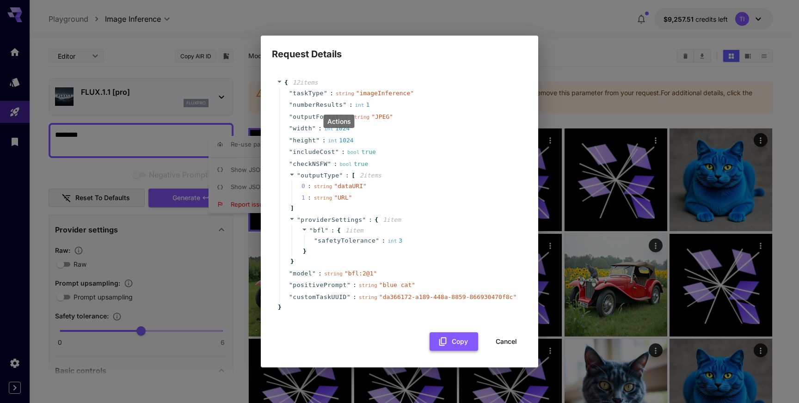
click at [442, 344] on icon "button" at bounding box center [442, 342] width 7 height 8
click at [501, 341] on button "Cancel" at bounding box center [507, 342] width 42 height 19
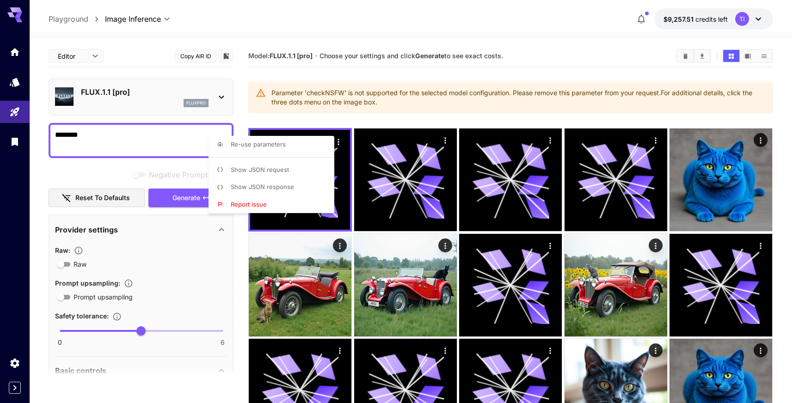
click at [452, 124] on div at bounding box center [399, 201] width 799 height 403
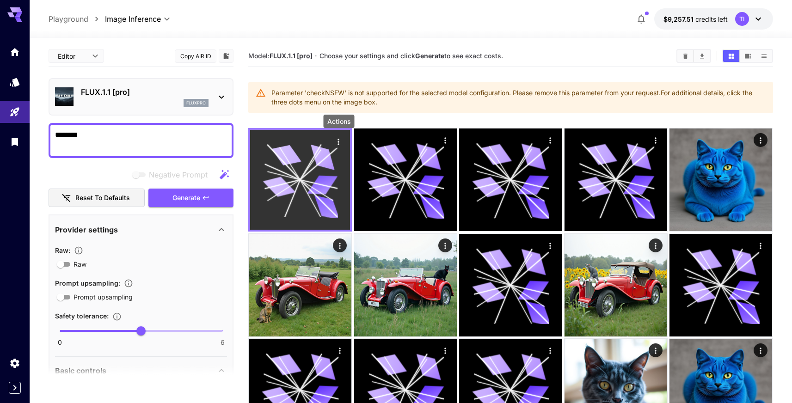
click at [340, 142] on icon "Actions" at bounding box center [338, 141] width 9 height 9
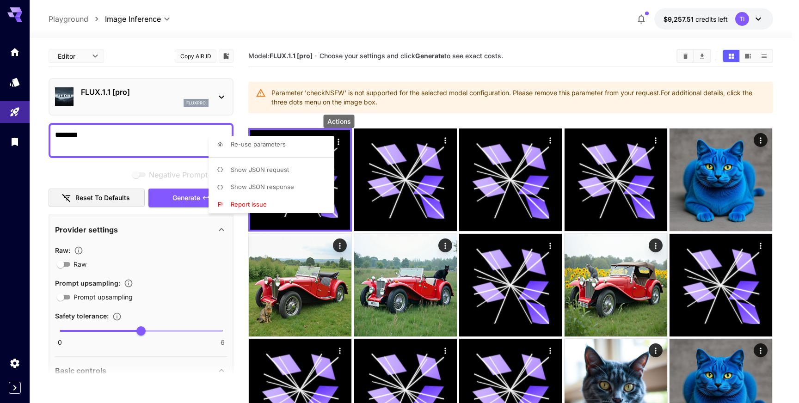
click at [309, 183] on li "Show JSON response" at bounding box center [274, 188] width 131 height 18
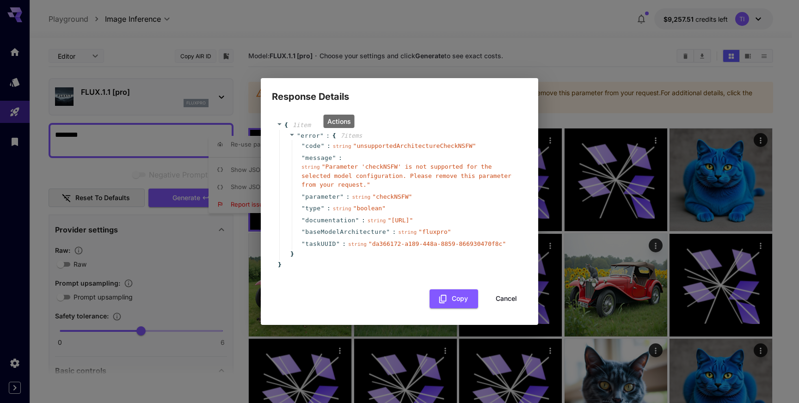
click at [450, 215] on div "" documentation " : string " [URL] "" at bounding box center [406, 221] width 229 height 12
click at [517, 309] on button "Cancel" at bounding box center [507, 299] width 42 height 19
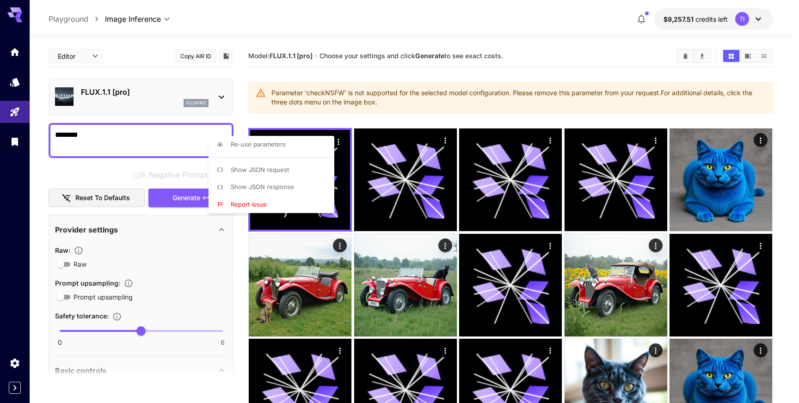
click at [517, 309] on button "Cancel" at bounding box center [507, 299] width 42 height 19
click at [514, 310] on div at bounding box center [399, 201] width 799 height 403
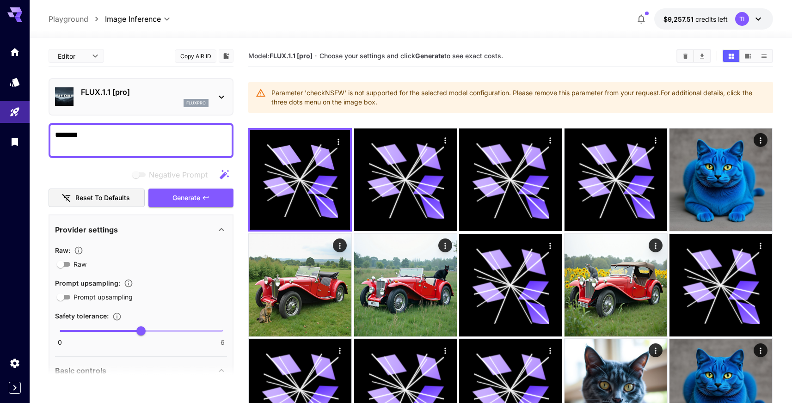
click at [120, 83] on div "FLUX.1.1 [pro] fluxpro" at bounding box center [141, 97] width 172 height 28
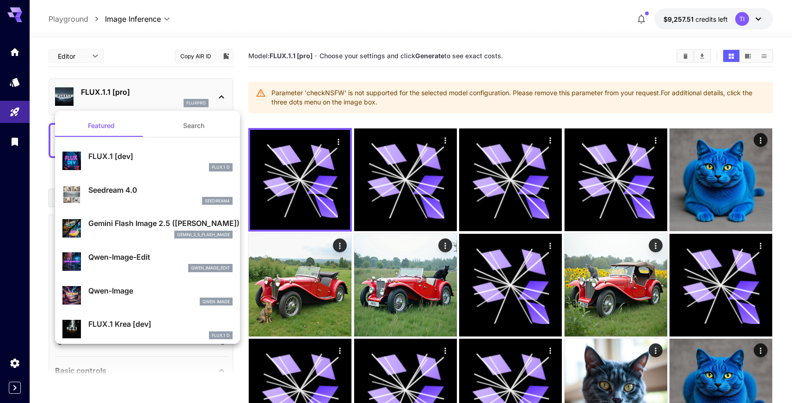
click at [16, 115] on div at bounding box center [399, 201] width 799 height 403
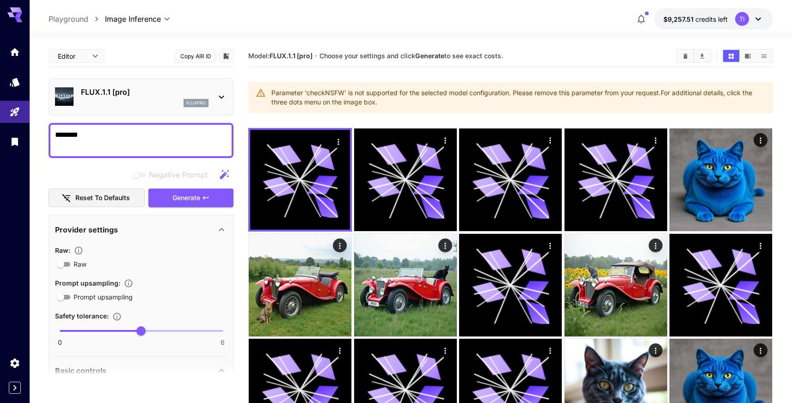
click at [19, 112] on div "Featured Search FLUX.1 [dev] FLUX.1 D Seedream 4.0 seedream4 Gemini Flash Image…" at bounding box center [92, 139] width 185 height 278
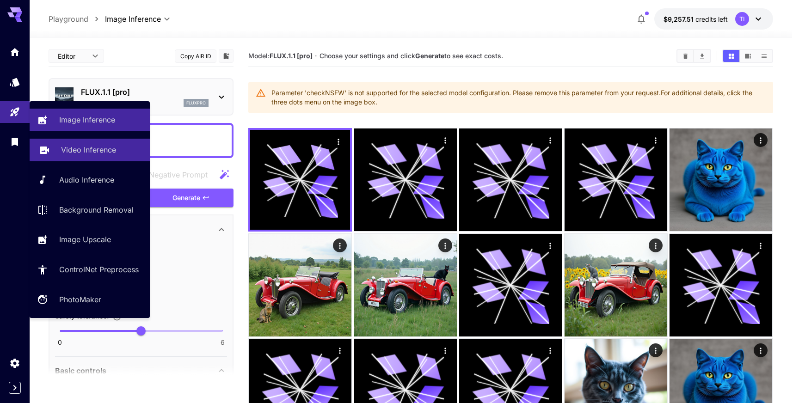
click at [80, 148] on p "Video Inference" at bounding box center [88, 149] width 55 height 11
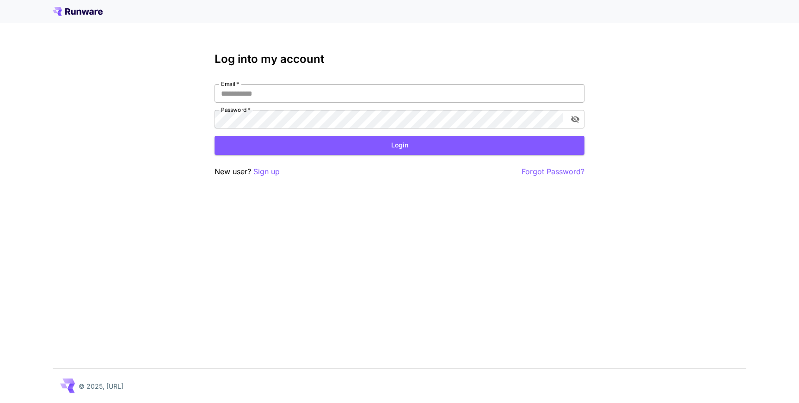
click at [255, 99] on input "Email   *" at bounding box center [400, 93] width 370 height 19
